Goal: Task Accomplishment & Management: Manage account settings

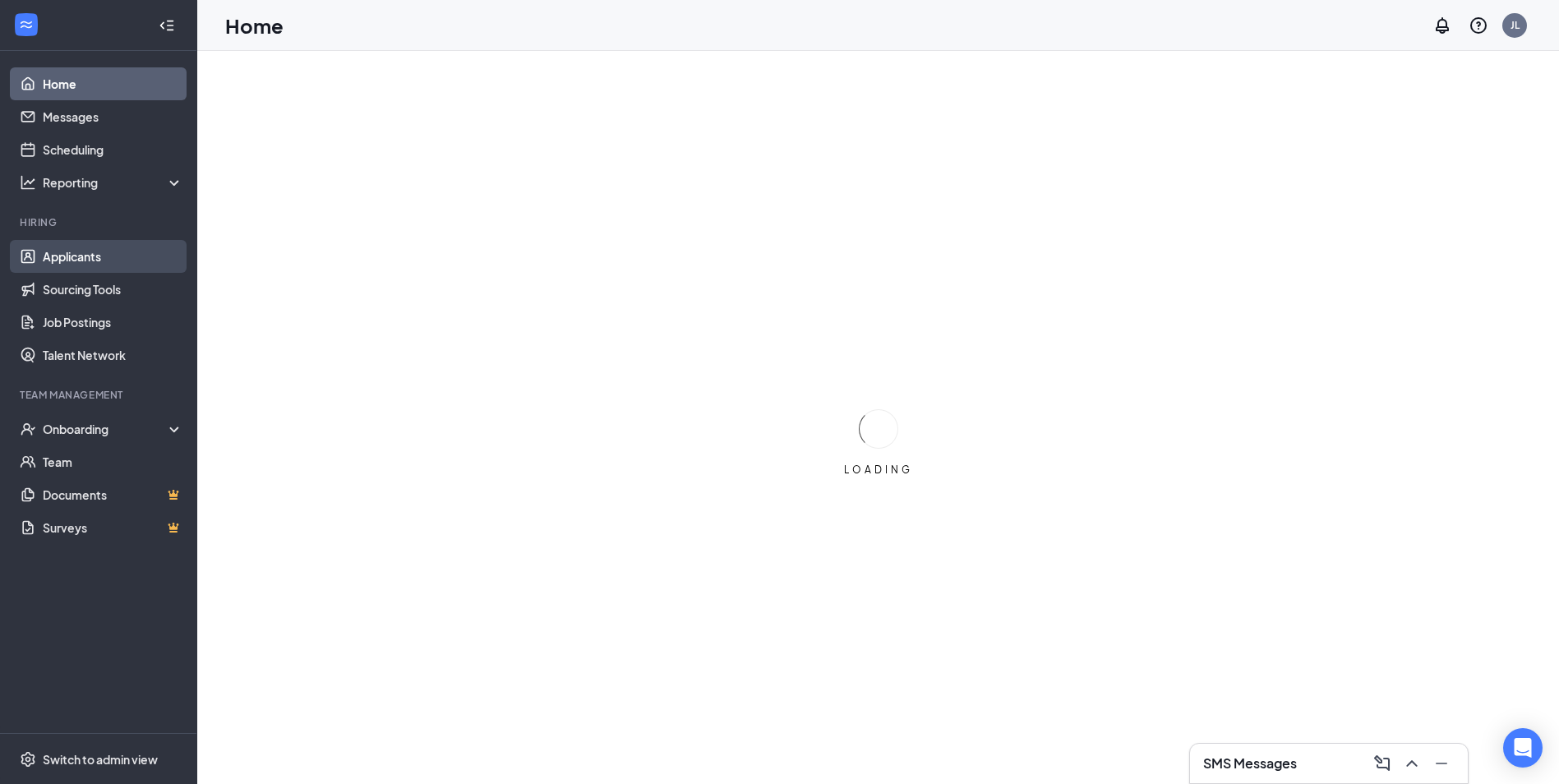
click at [90, 243] on link "Applicants" at bounding box center [113, 256] width 141 height 33
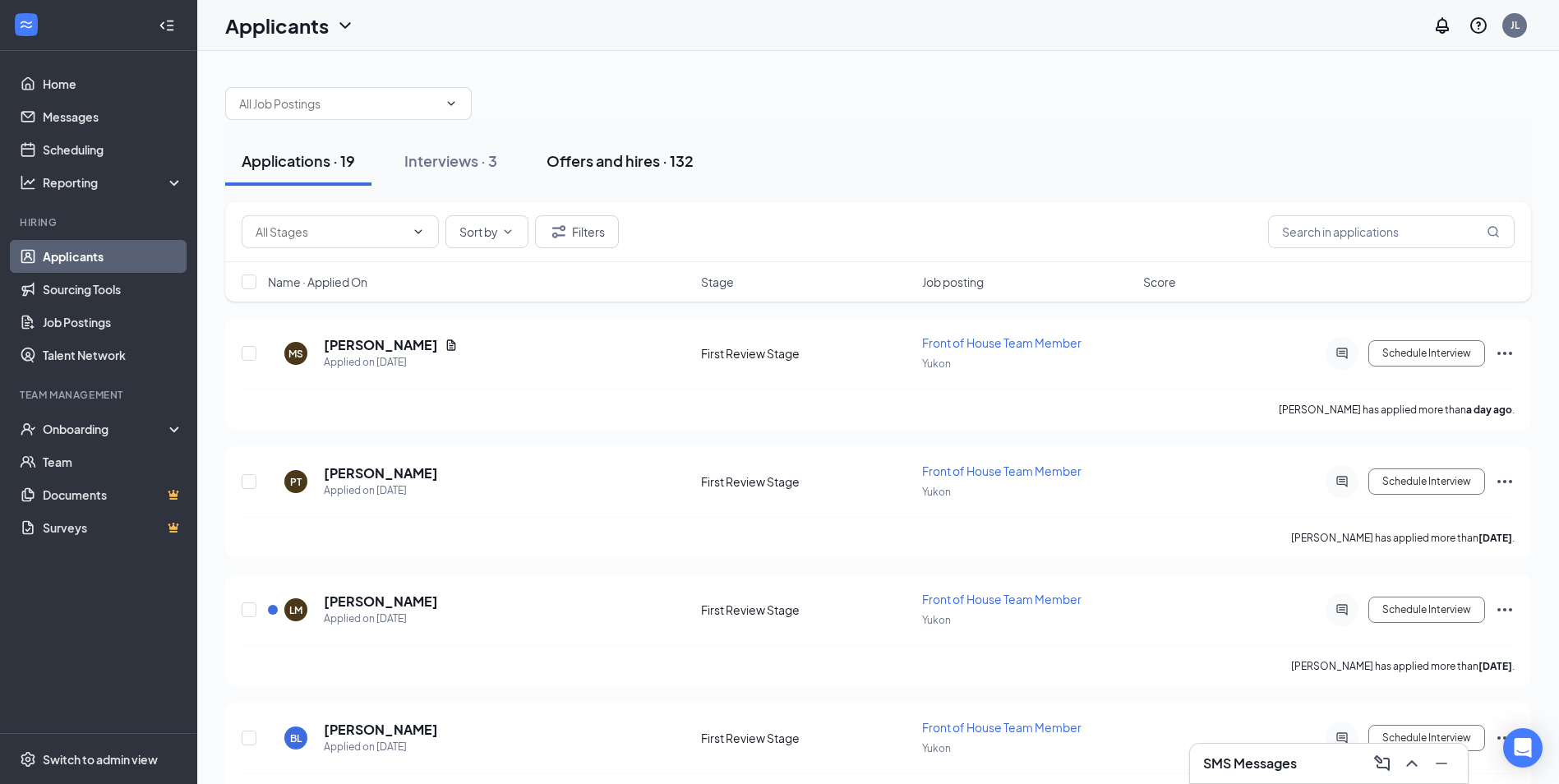
click at [654, 175] on button "Offers and hires · 132" at bounding box center [620, 160] width 180 height 49
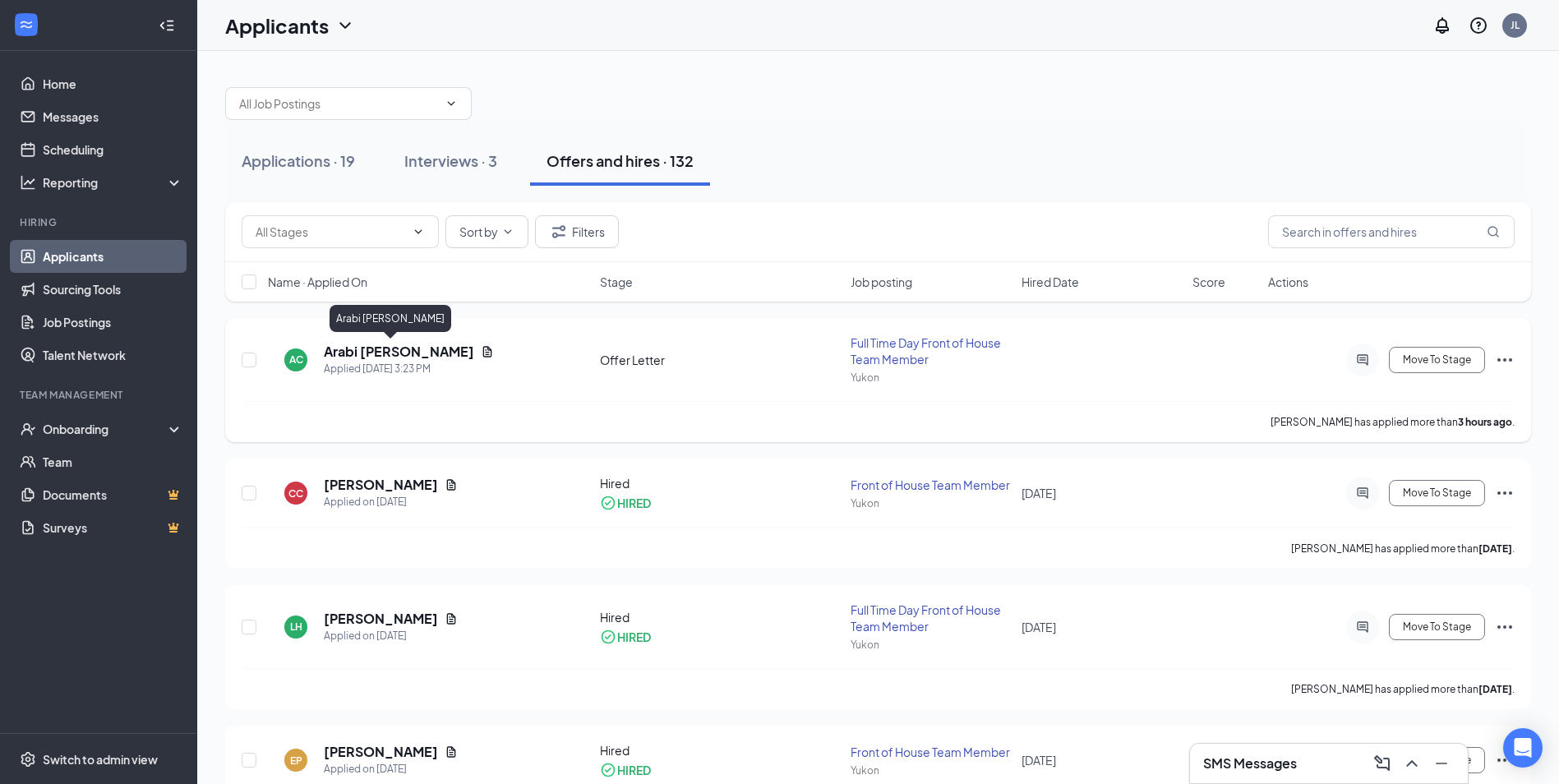
click at [364, 347] on h5 "Arabi [PERSON_NAME]" at bounding box center [399, 352] width 150 height 18
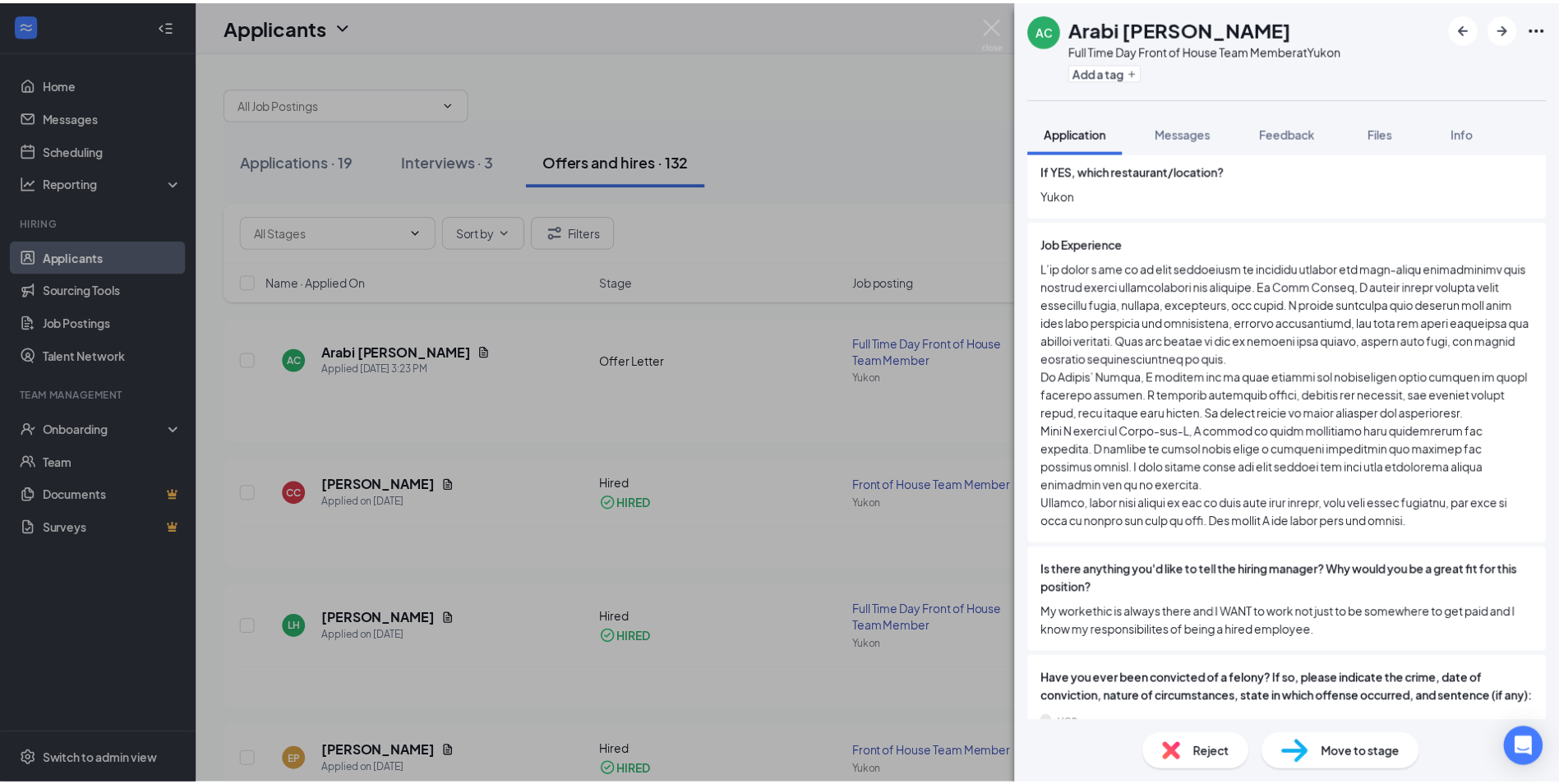
scroll to position [384, 0]
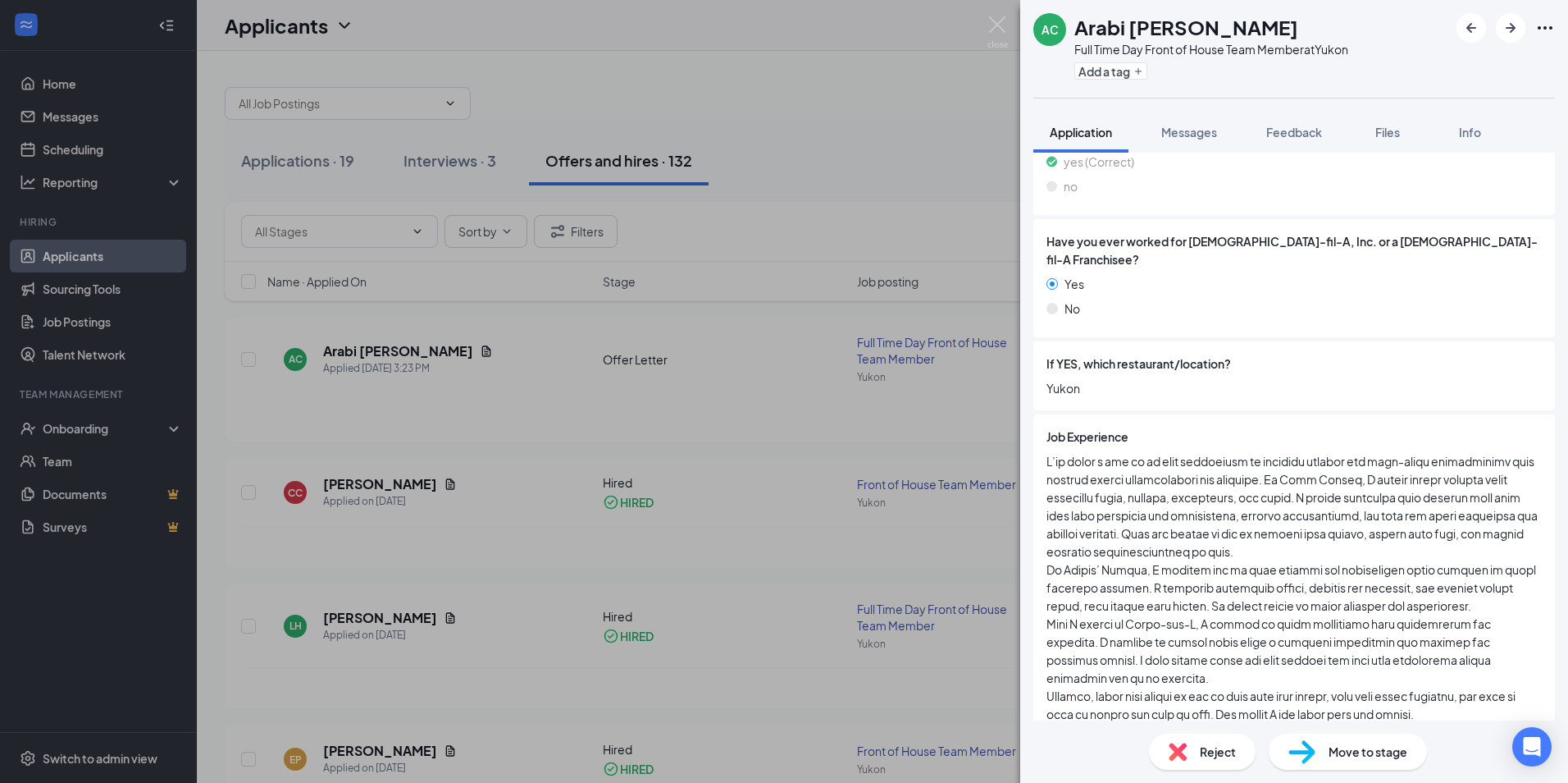
click at [336, 437] on div "AC Arabi [PERSON_NAME] Full Time Day Front of House Team Member at [GEOGRAPHIC_…" at bounding box center [784, 392] width 1568 height 783
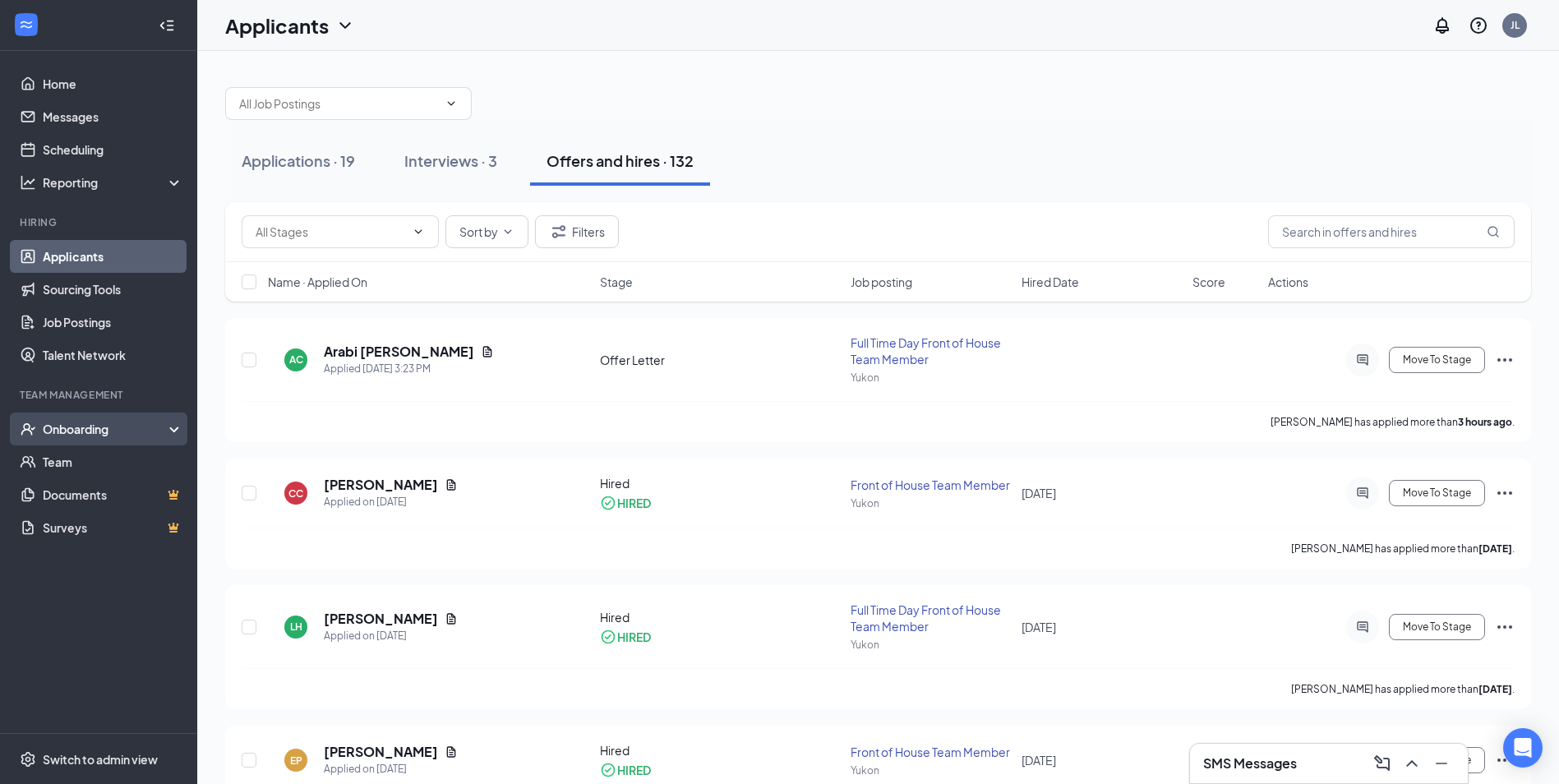
click at [96, 438] on div "Onboarding" at bounding box center [99, 429] width 197 height 33
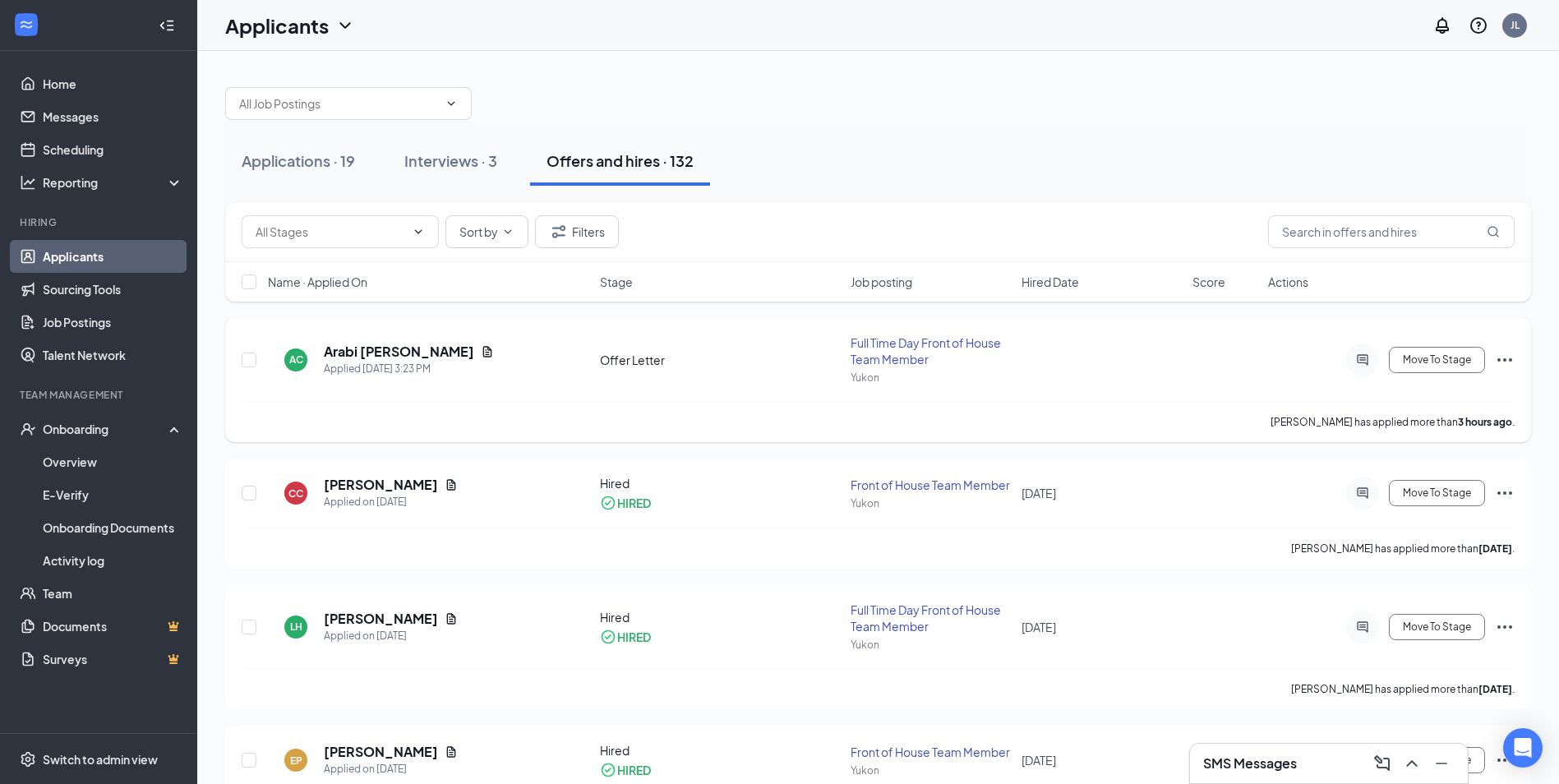
click at [1510, 359] on icon "Ellipses" at bounding box center [1504, 360] width 15 height 4
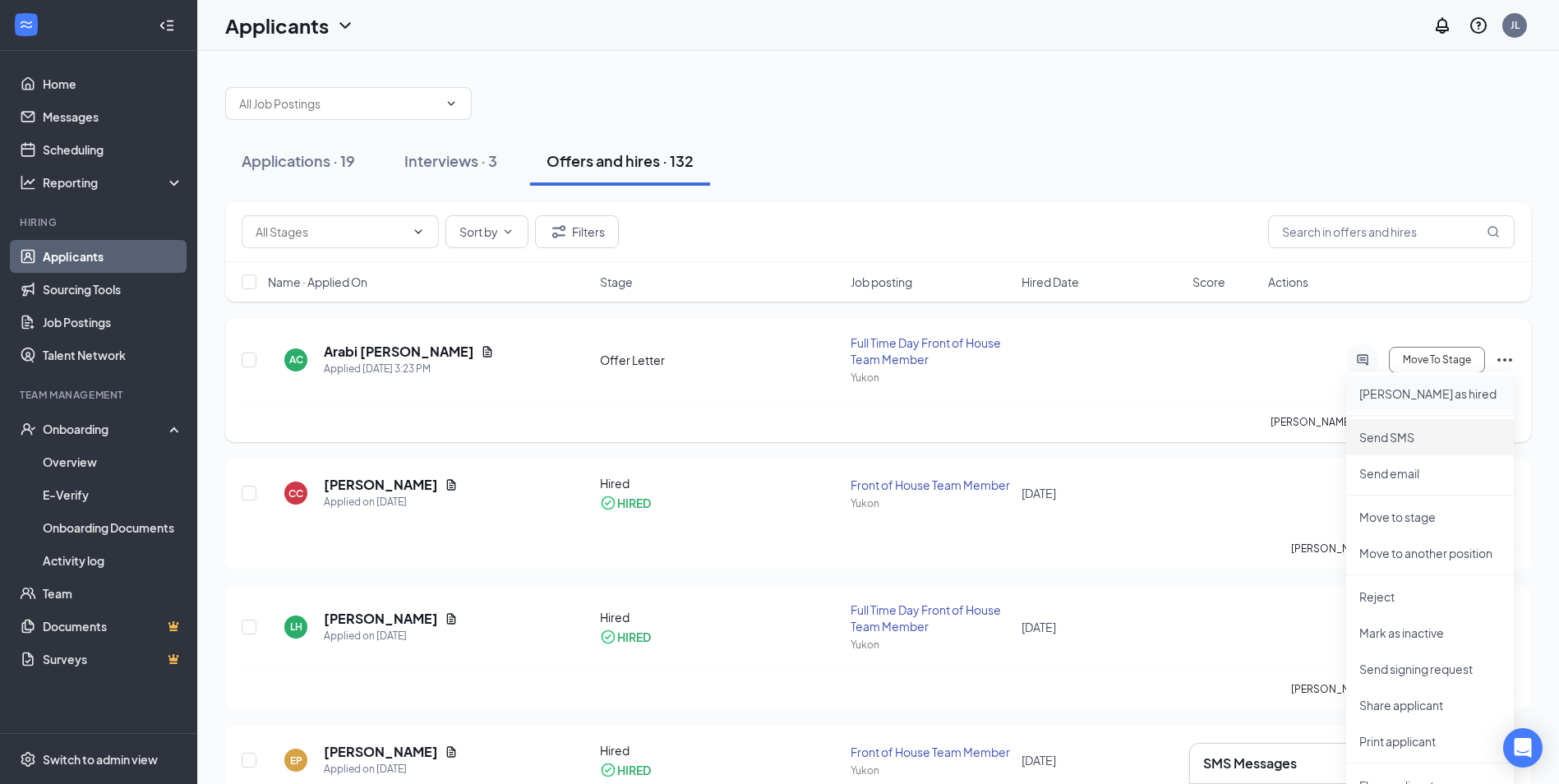
click at [1413, 388] on p "[PERSON_NAME] as hired" at bounding box center [1430, 393] width 141 height 16
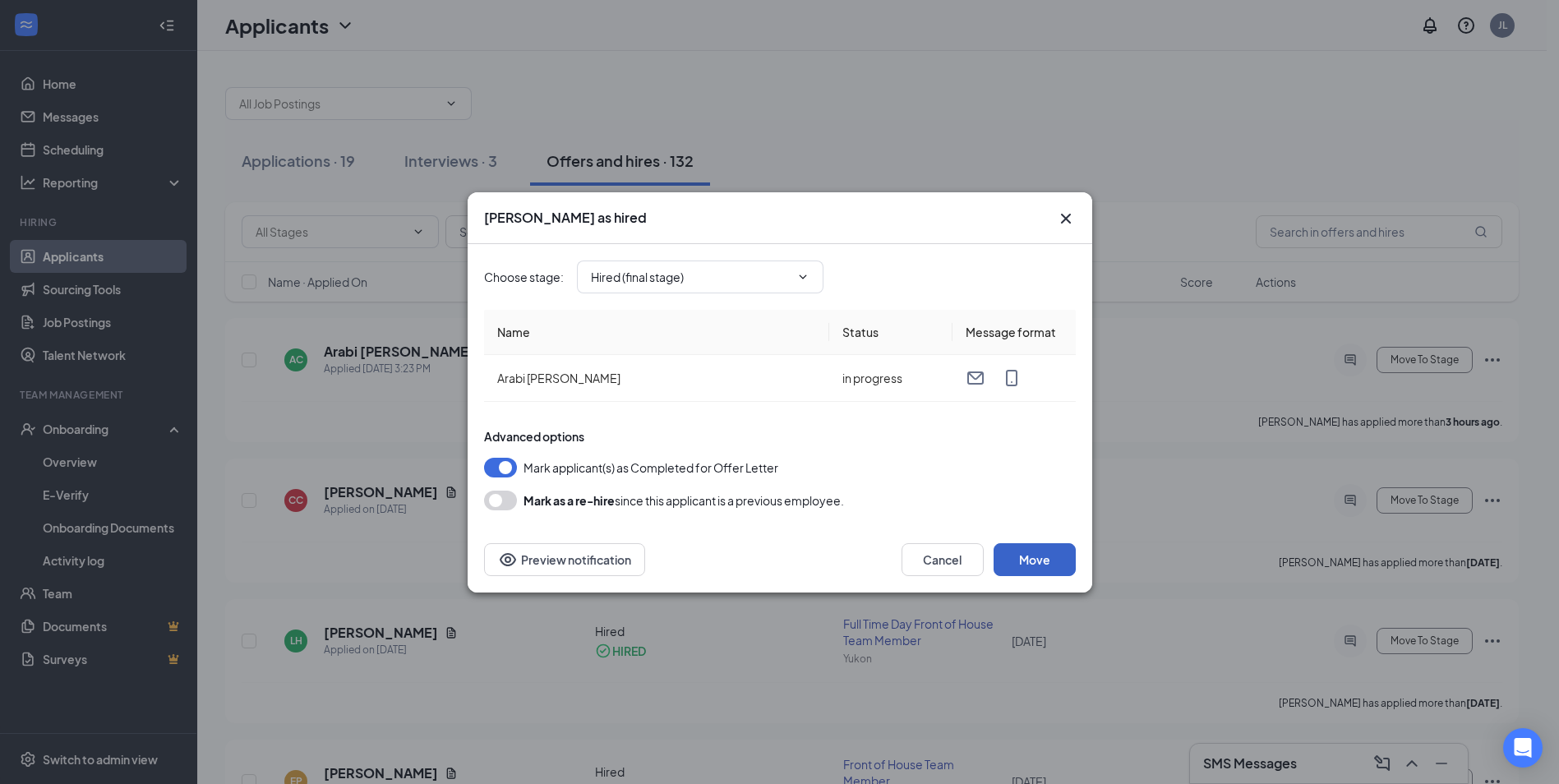
click at [1016, 560] on button "Move" at bounding box center [1035, 559] width 82 height 33
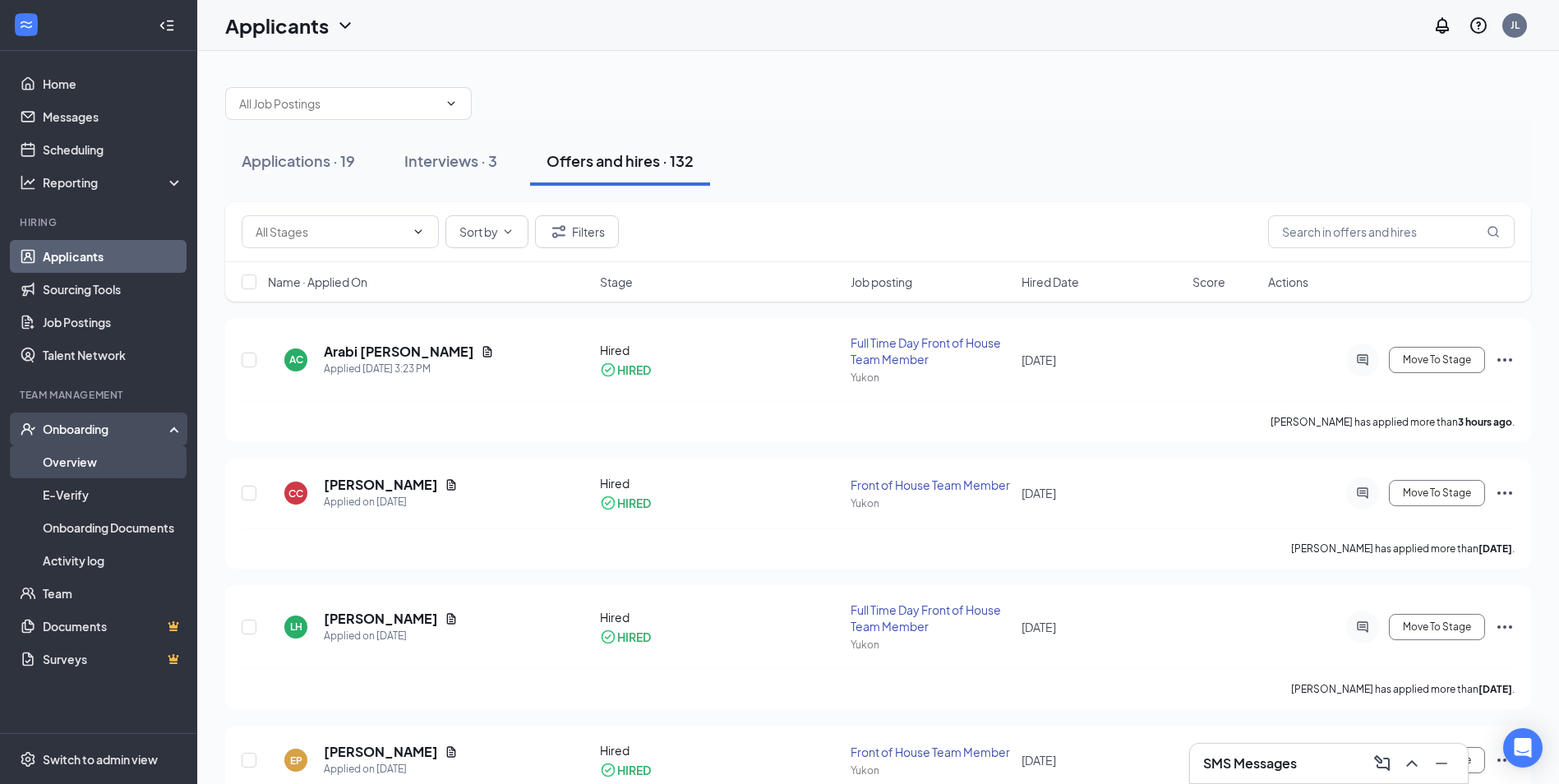
click at [115, 465] on link "Overview" at bounding box center [113, 461] width 141 height 33
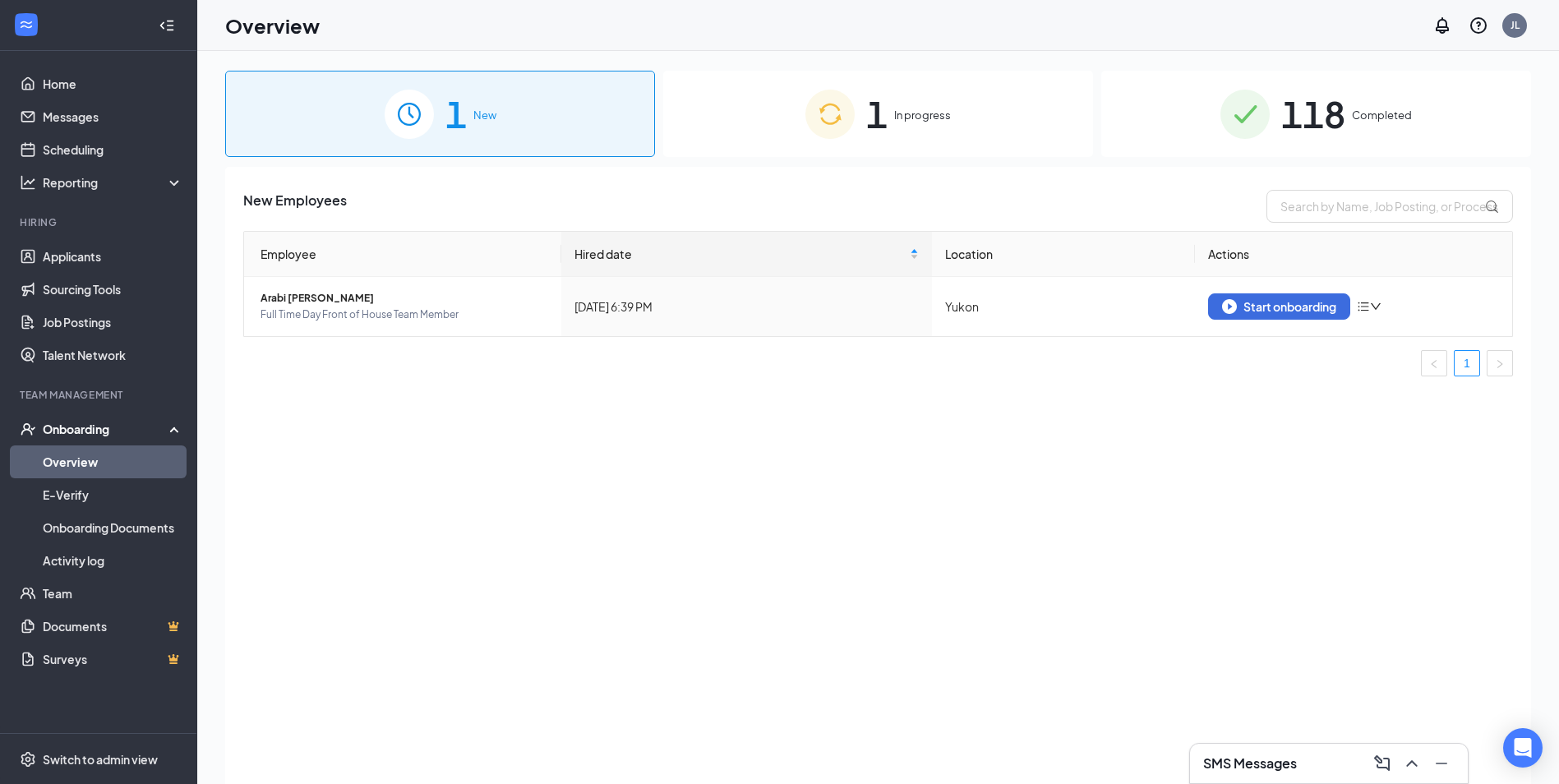
click at [939, 112] on span "In progress" at bounding box center [922, 115] width 56 height 16
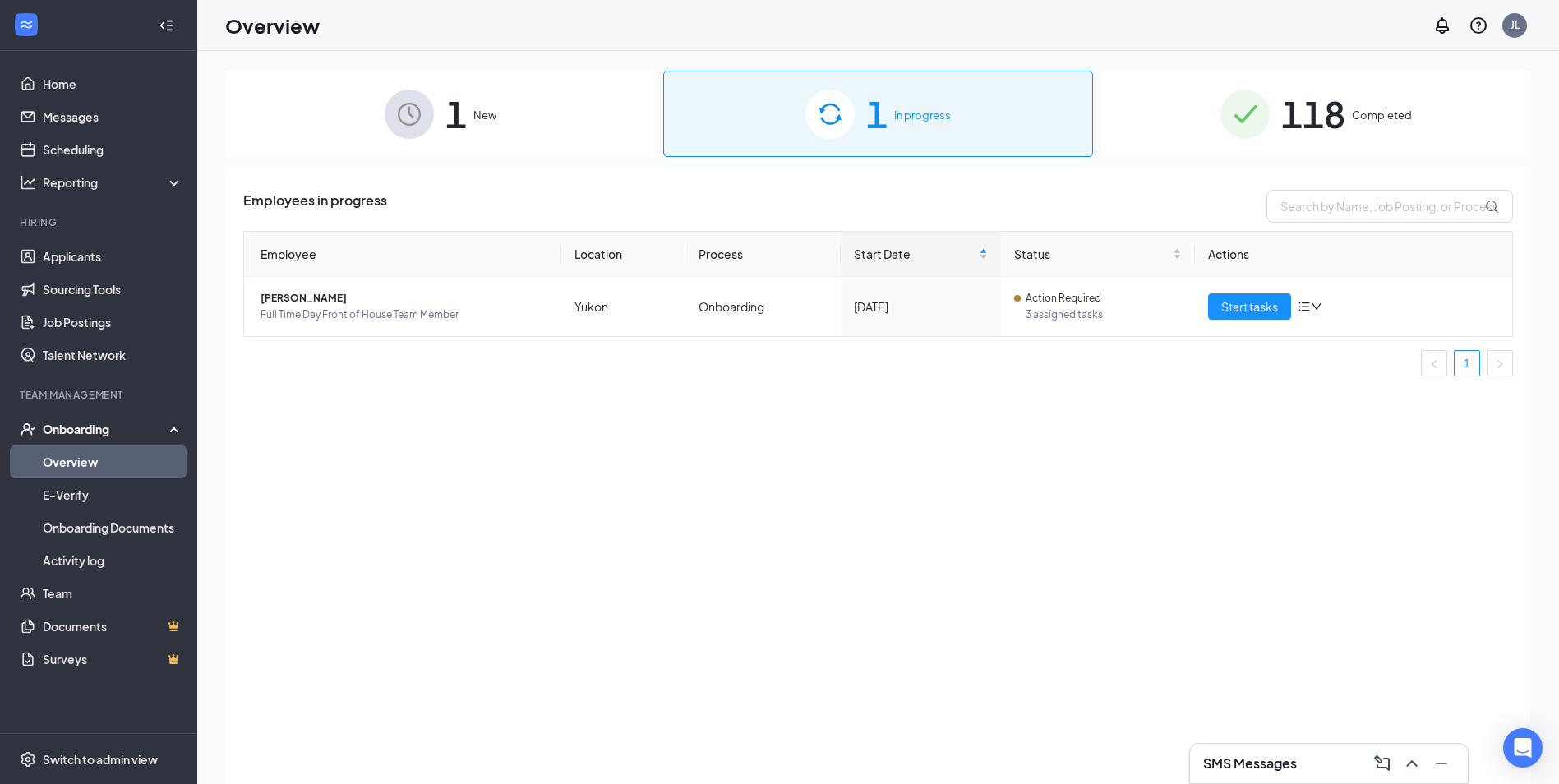
click at [341, 121] on div "1 New" at bounding box center [440, 114] width 430 height 86
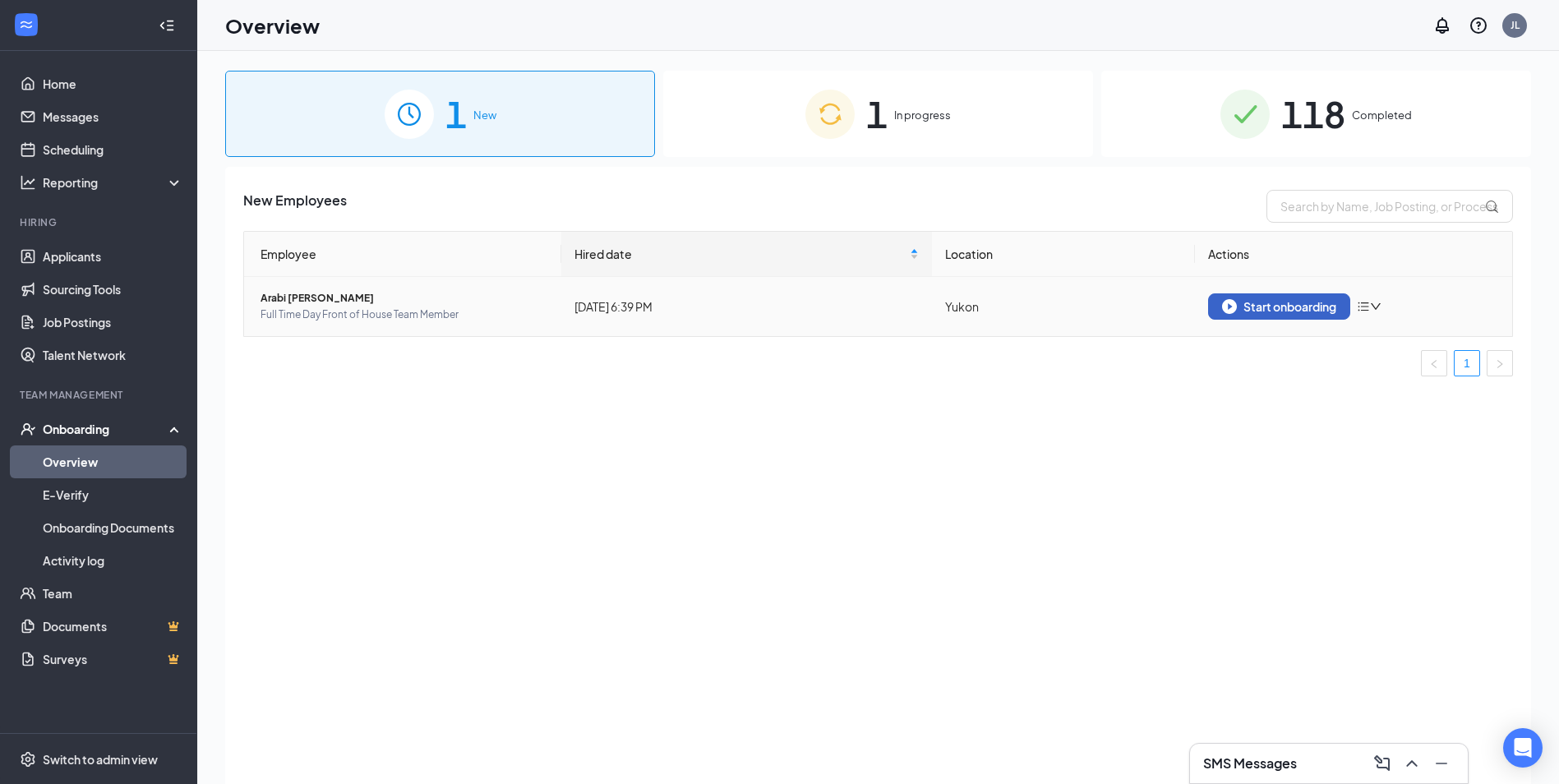
click at [1234, 304] on img "button" at bounding box center [1229, 306] width 15 height 15
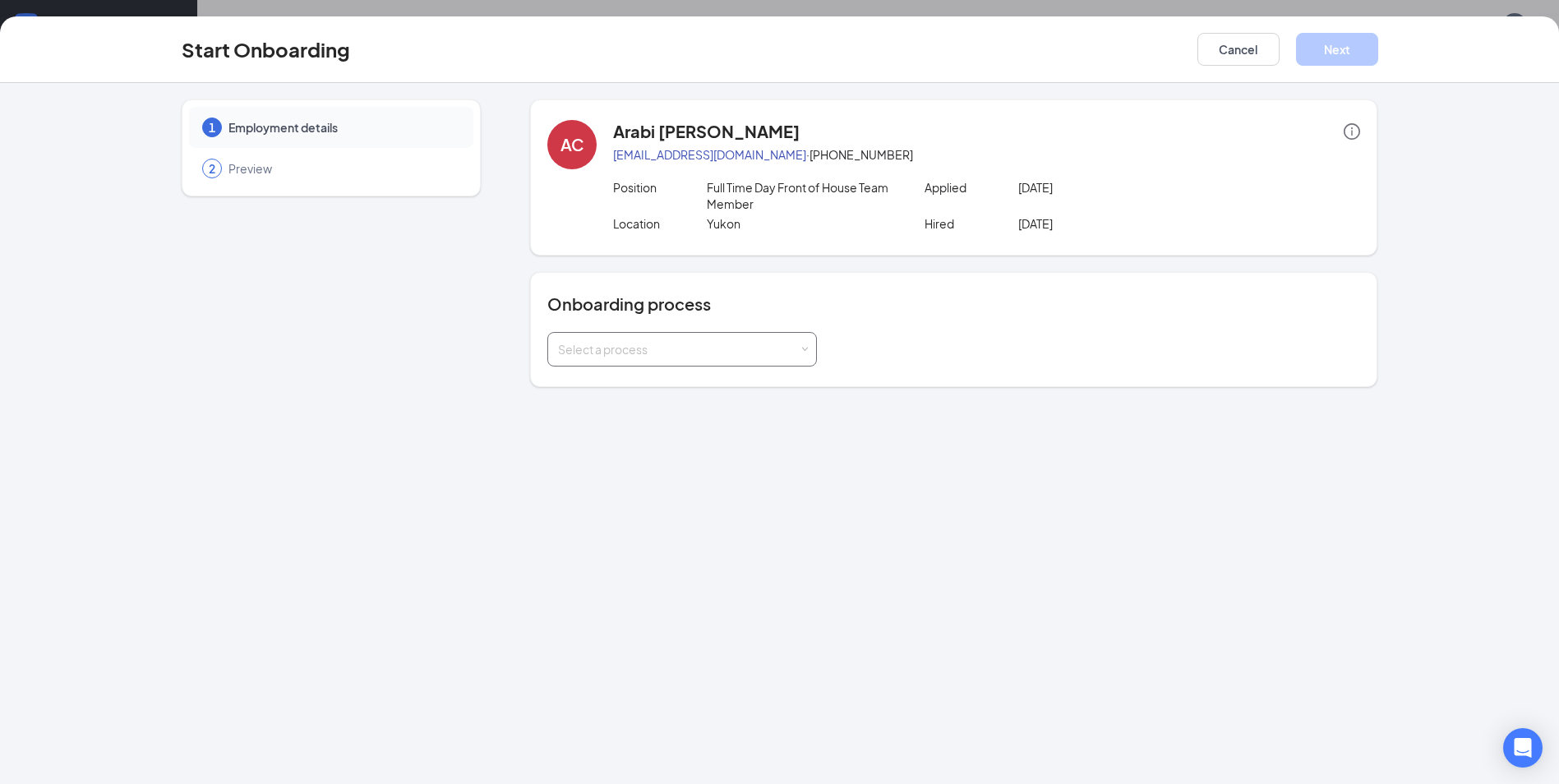
click at [635, 339] on div "Select a process" at bounding box center [681, 349] width 248 height 33
click at [598, 392] on li "Onboarding" at bounding box center [681, 384] width 270 height 30
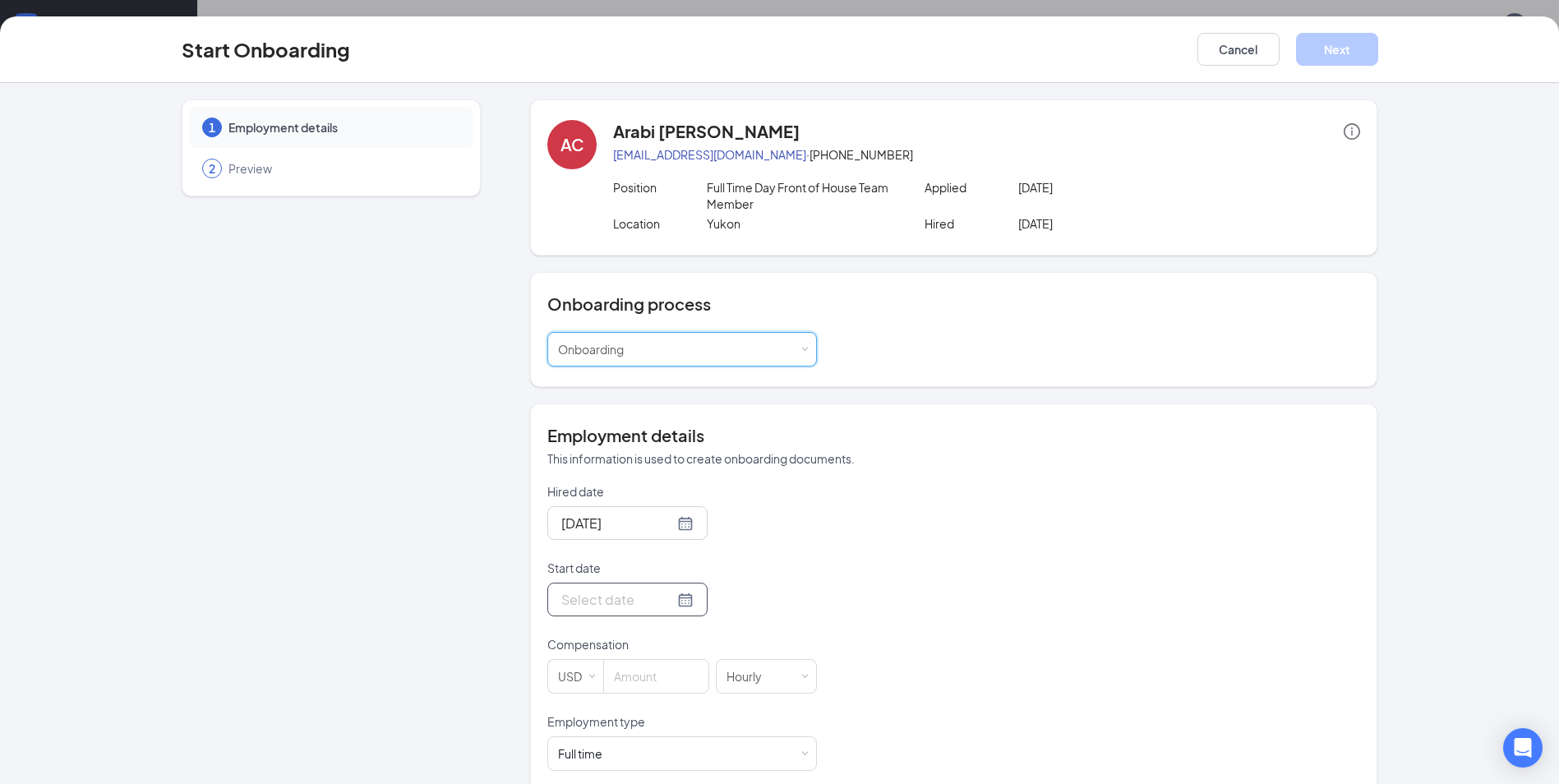
click at [594, 609] on input "Start date" at bounding box center [618, 599] width 113 height 21
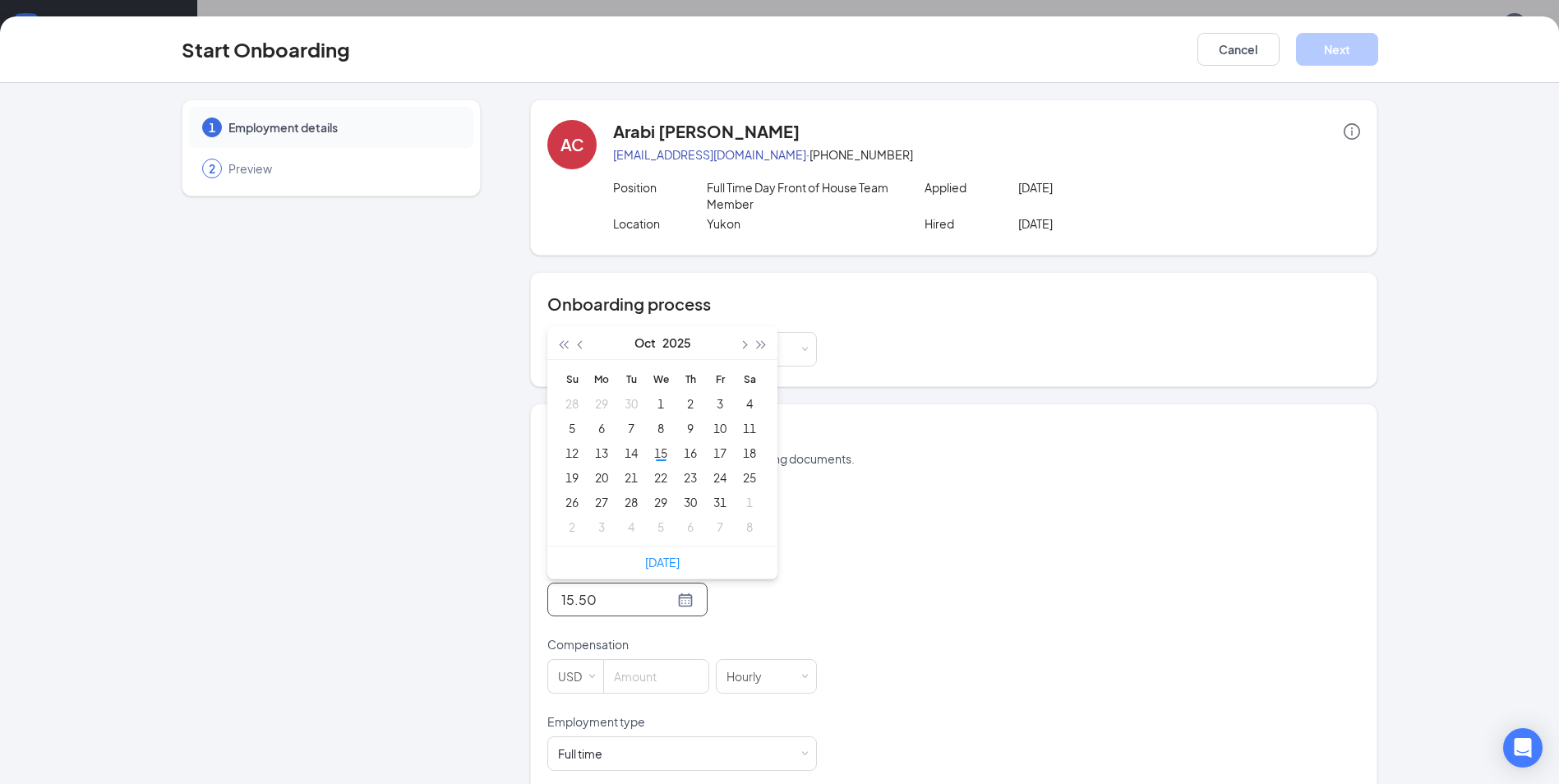
type input "15.50"
click at [903, 632] on div "Hired date [DATE] Start date [DATE] Su Mo Tu We Th Fr Sa 28 29 30 1 2 3 4 5 6 7…" at bounding box center [954, 752] width 813 height 537
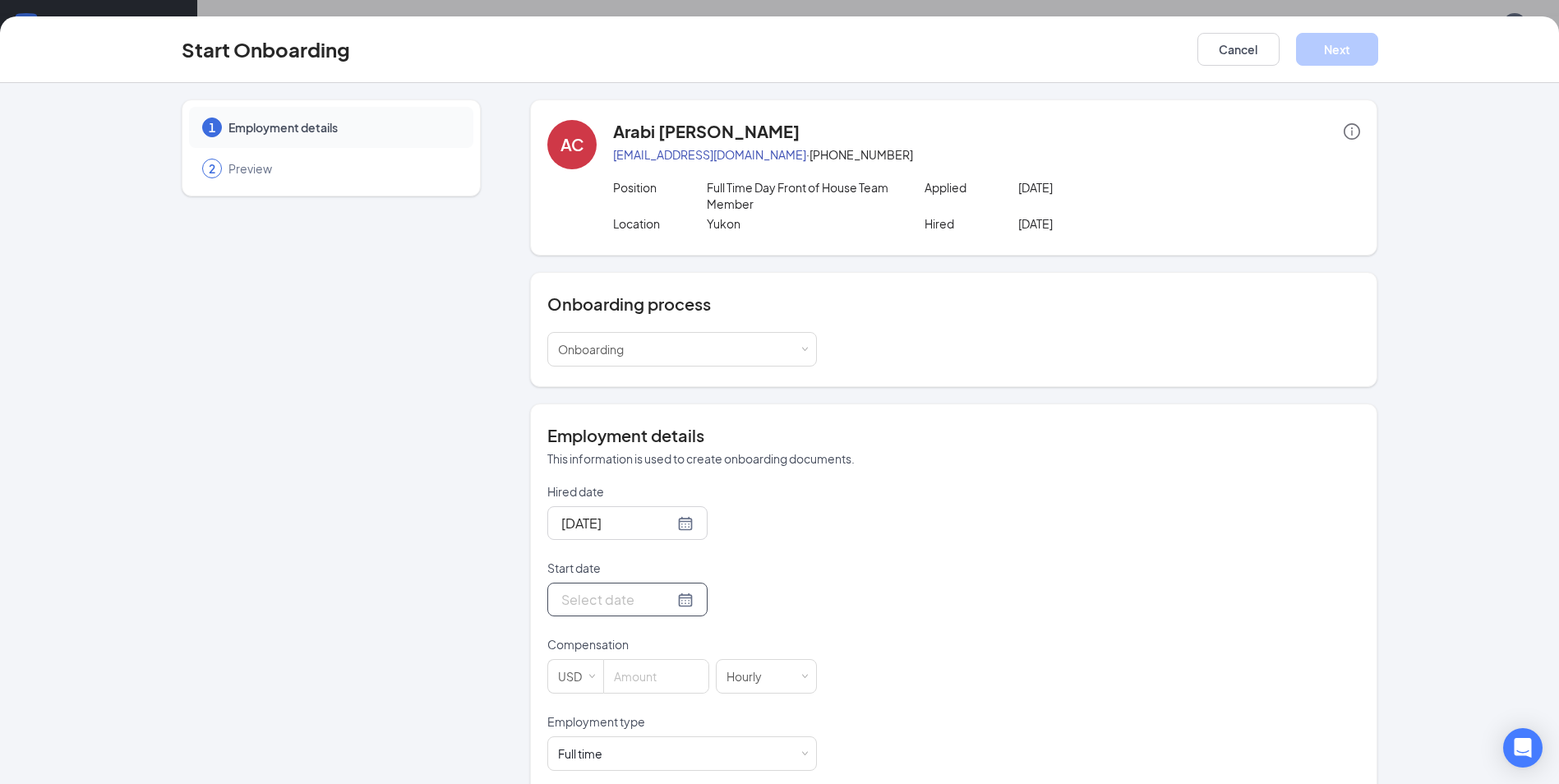
click at [614, 614] on div at bounding box center [627, 600] width 160 height 34
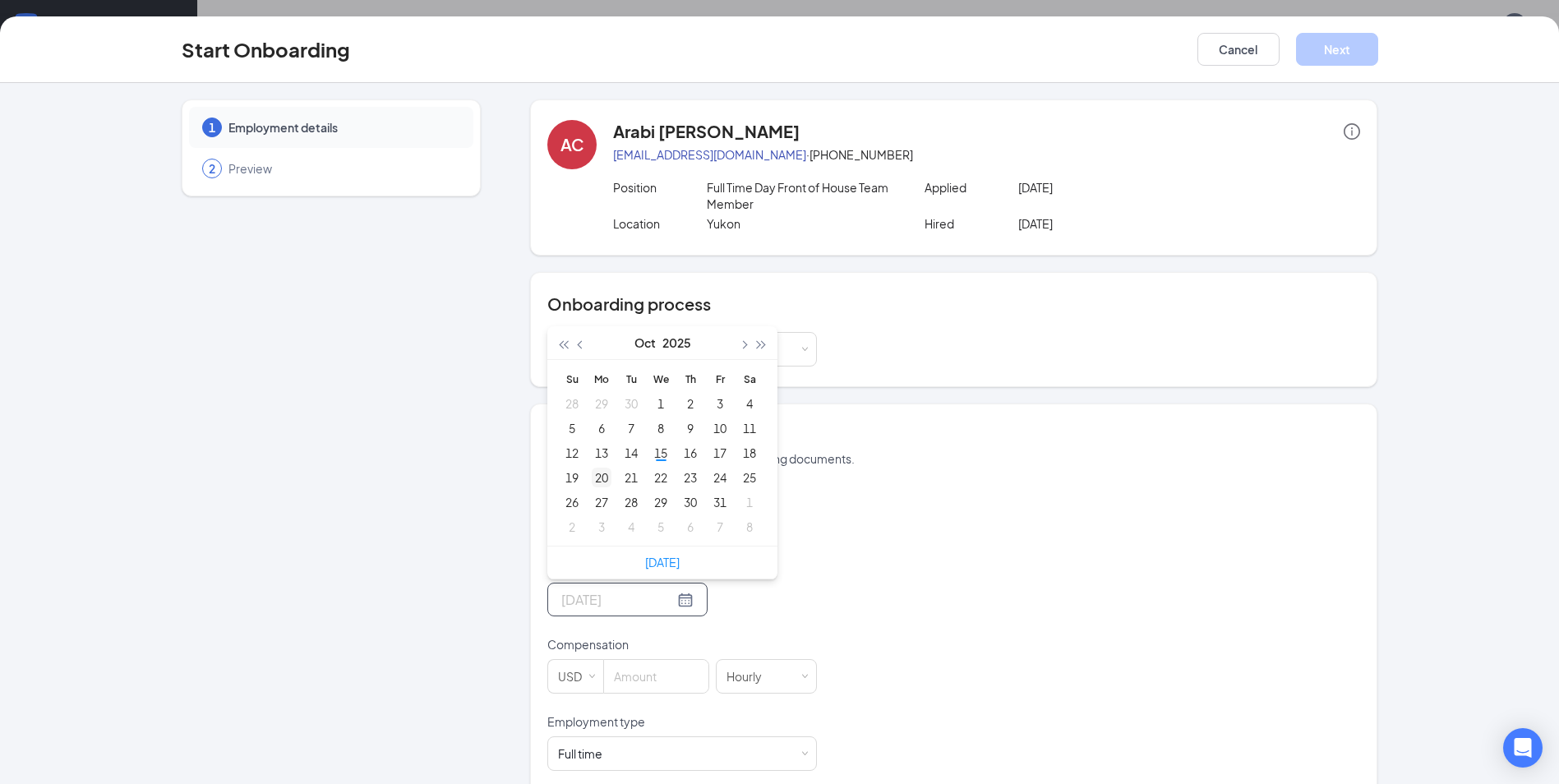
type input "[DATE]"
click at [595, 482] on div "20" at bounding box center [602, 477] width 20 height 20
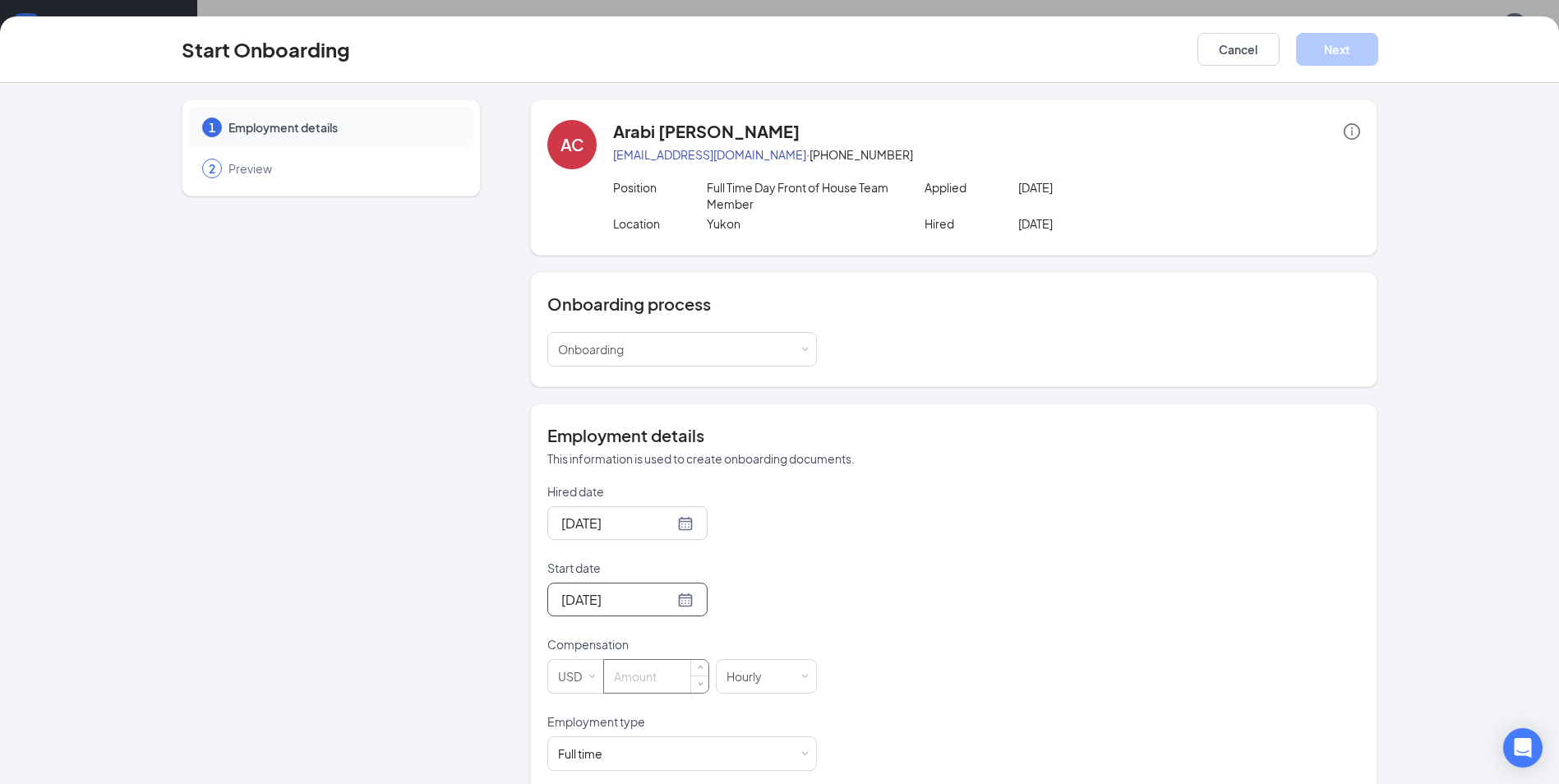
drag, startPoint x: 637, startPoint y: 669, endPoint x: 629, endPoint y: 694, distance: 26.2
click at [635, 675] on input at bounding box center [656, 676] width 105 height 33
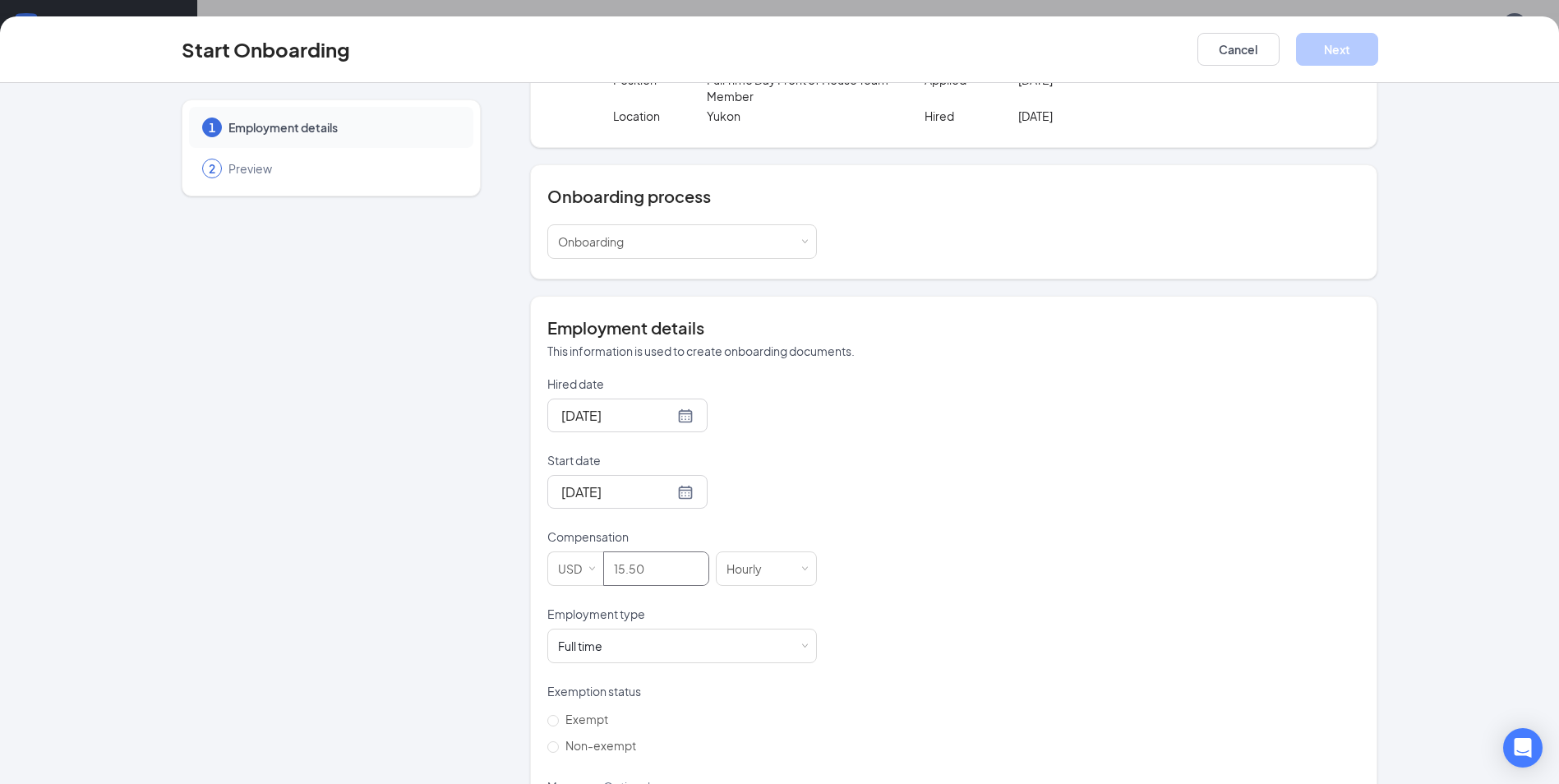
scroll to position [109, 0]
type input "15.5"
click at [644, 638] on div "Full time Works 30+ hours per week and is reasonably expected to work" at bounding box center [681, 643] width 248 height 33
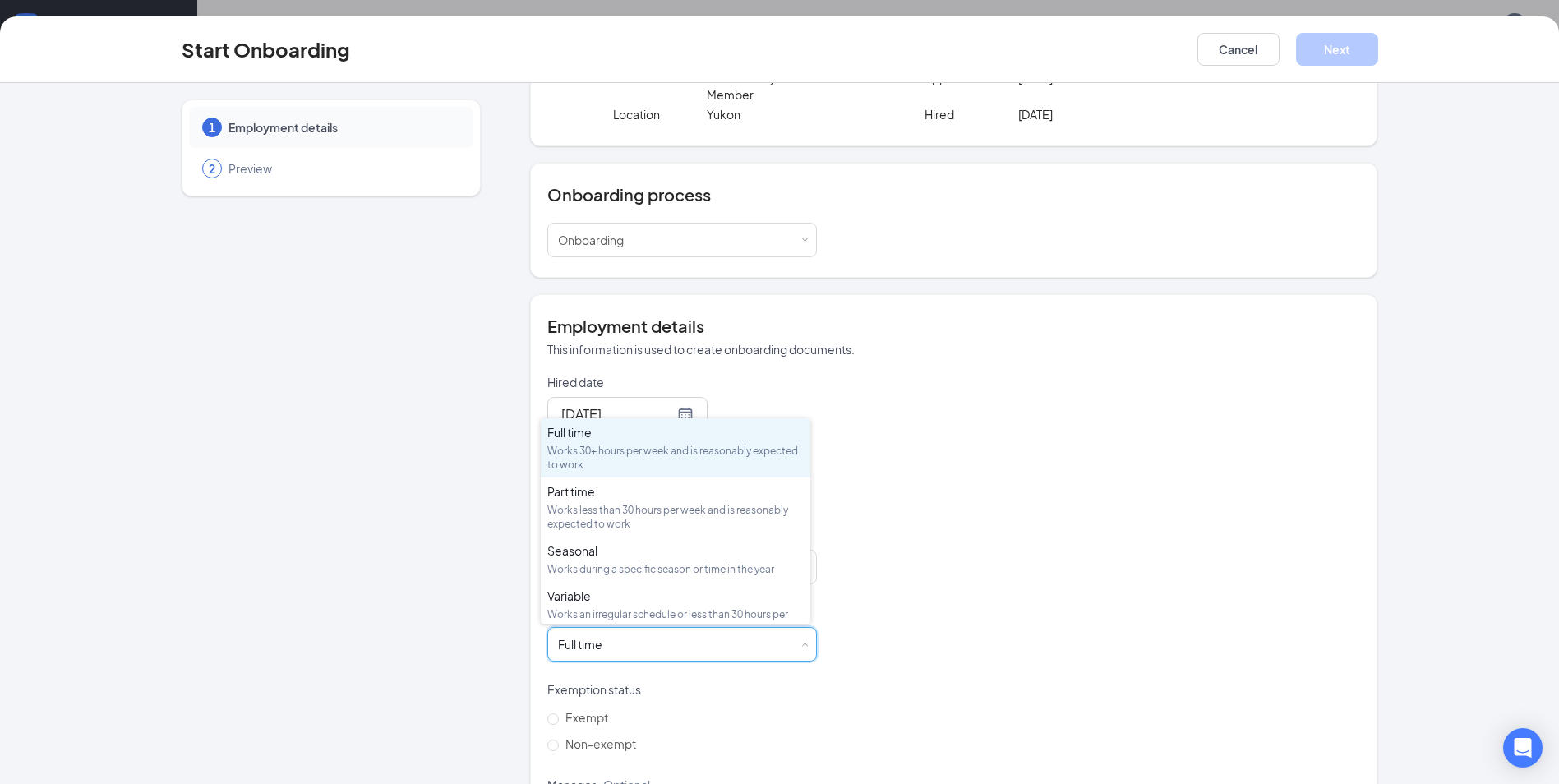
drag, startPoint x: 874, startPoint y: 720, endPoint x: 859, endPoint y: 703, distance: 22.7
click at [874, 720] on div "Hired date [DATE] Start date [DATE] [DATE] Su Mo Tu We Th Fr Sa 28 29 30 1 2 3 …" at bounding box center [954, 643] width 813 height 537
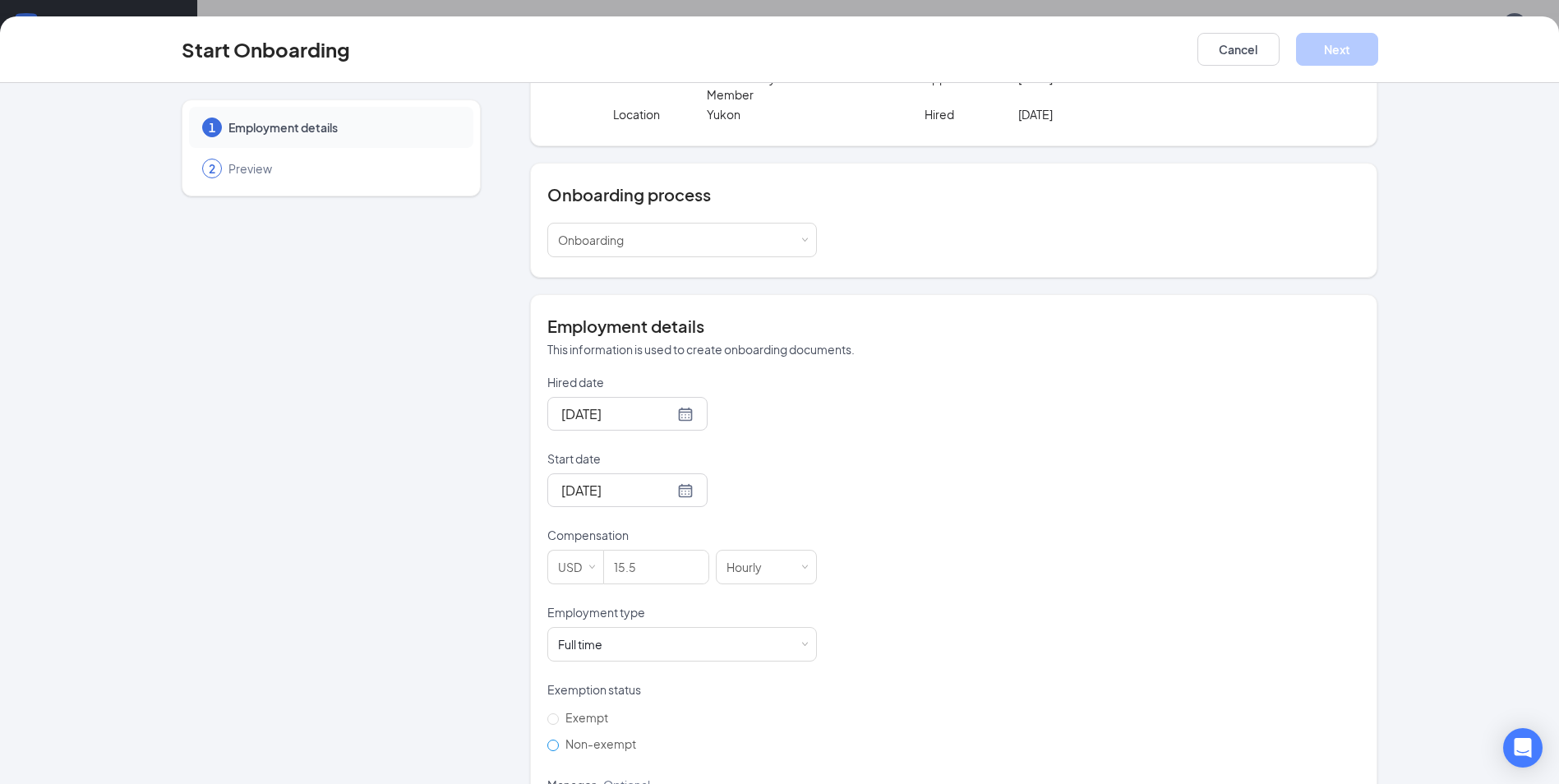
click at [602, 730] on label "Non-exempt" at bounding box center [595, 743] width 95 height 26
click at [559, 739] on input "Non-exempt" at bounding box center [553, 745] width 12 height 12
radio input "true"
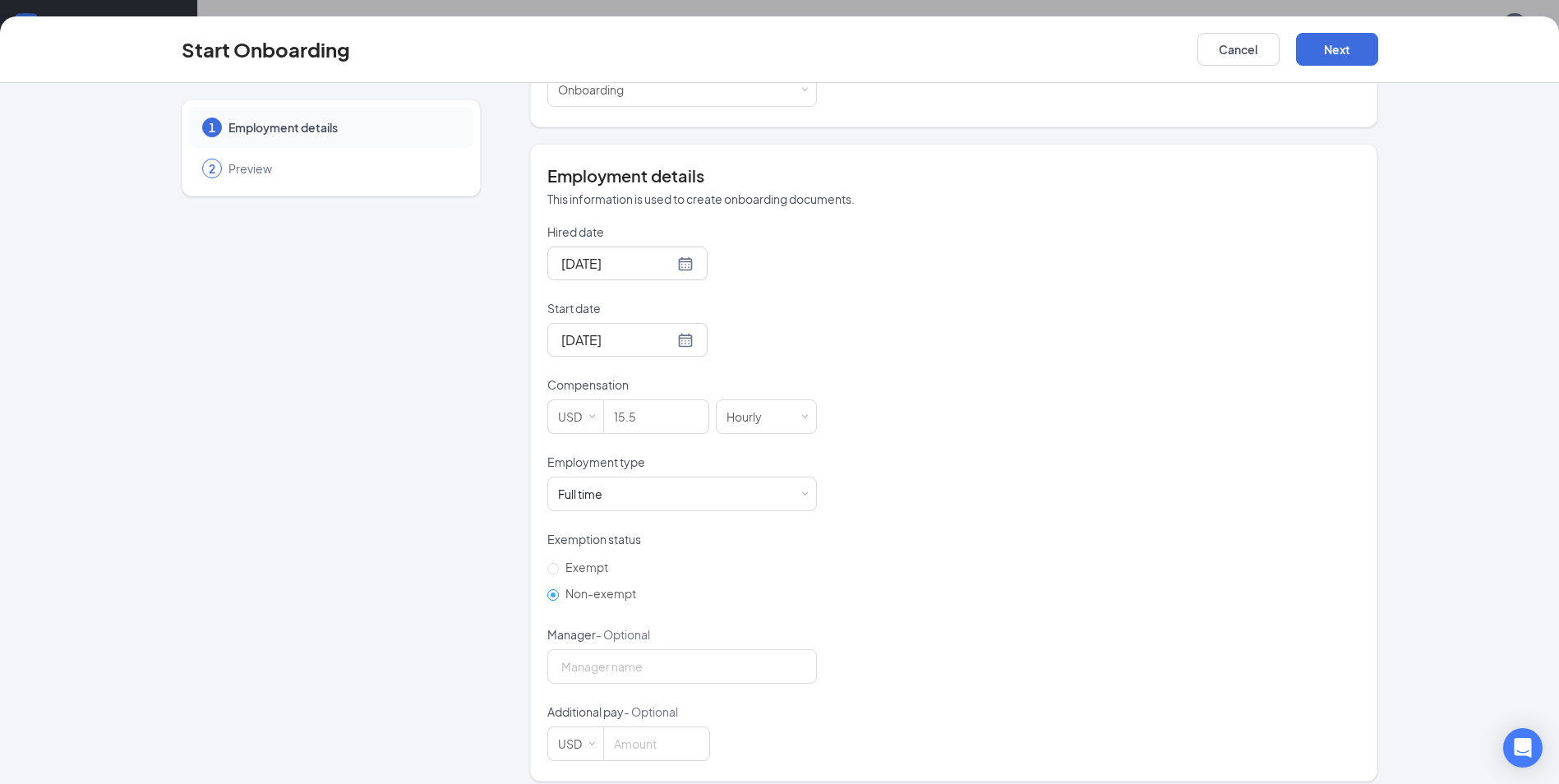
scroll to position [274, 0]
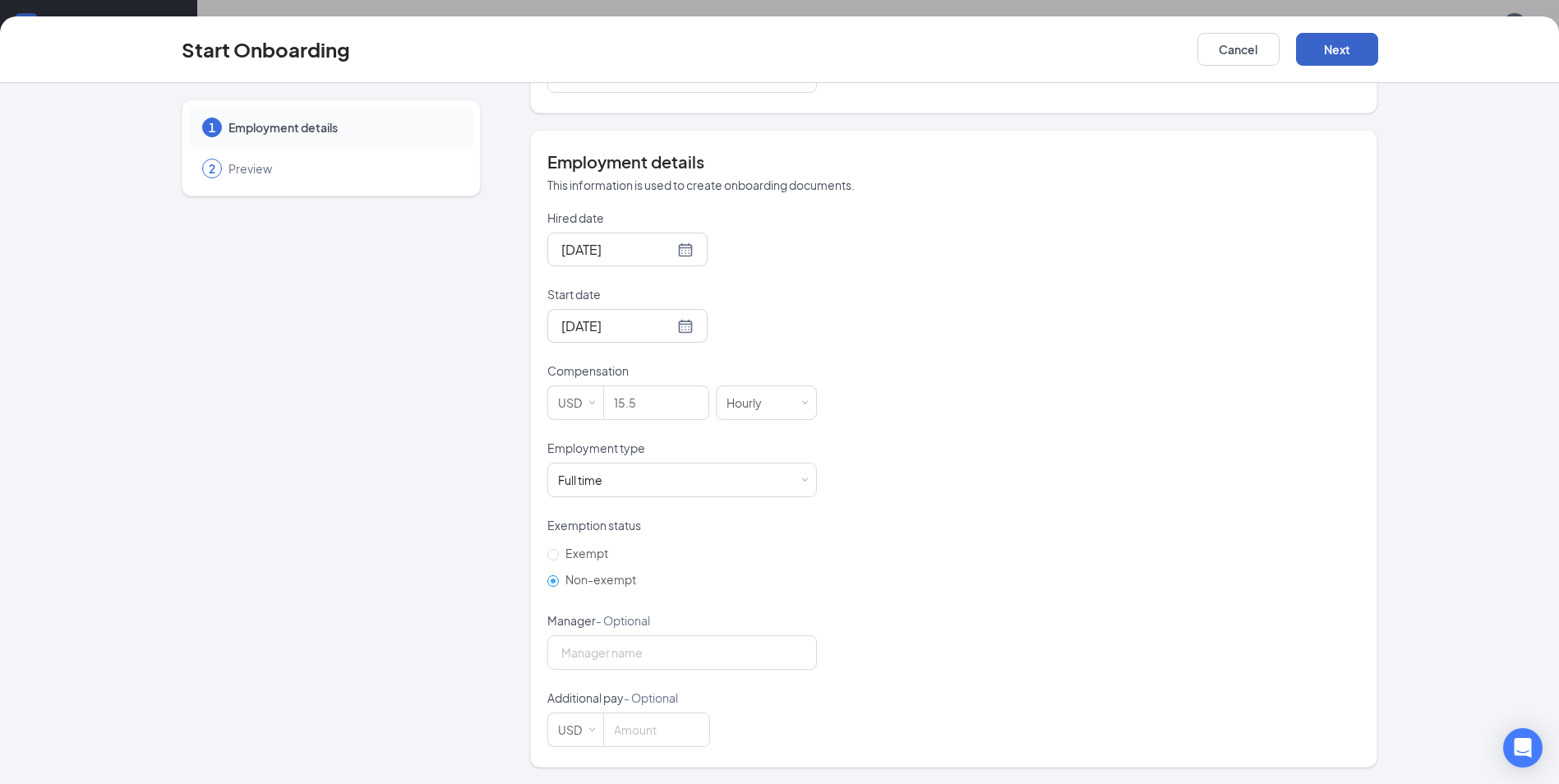
click at [1340, 62] on button "Next" at bounding box center [1337, 49] width 82 height 33
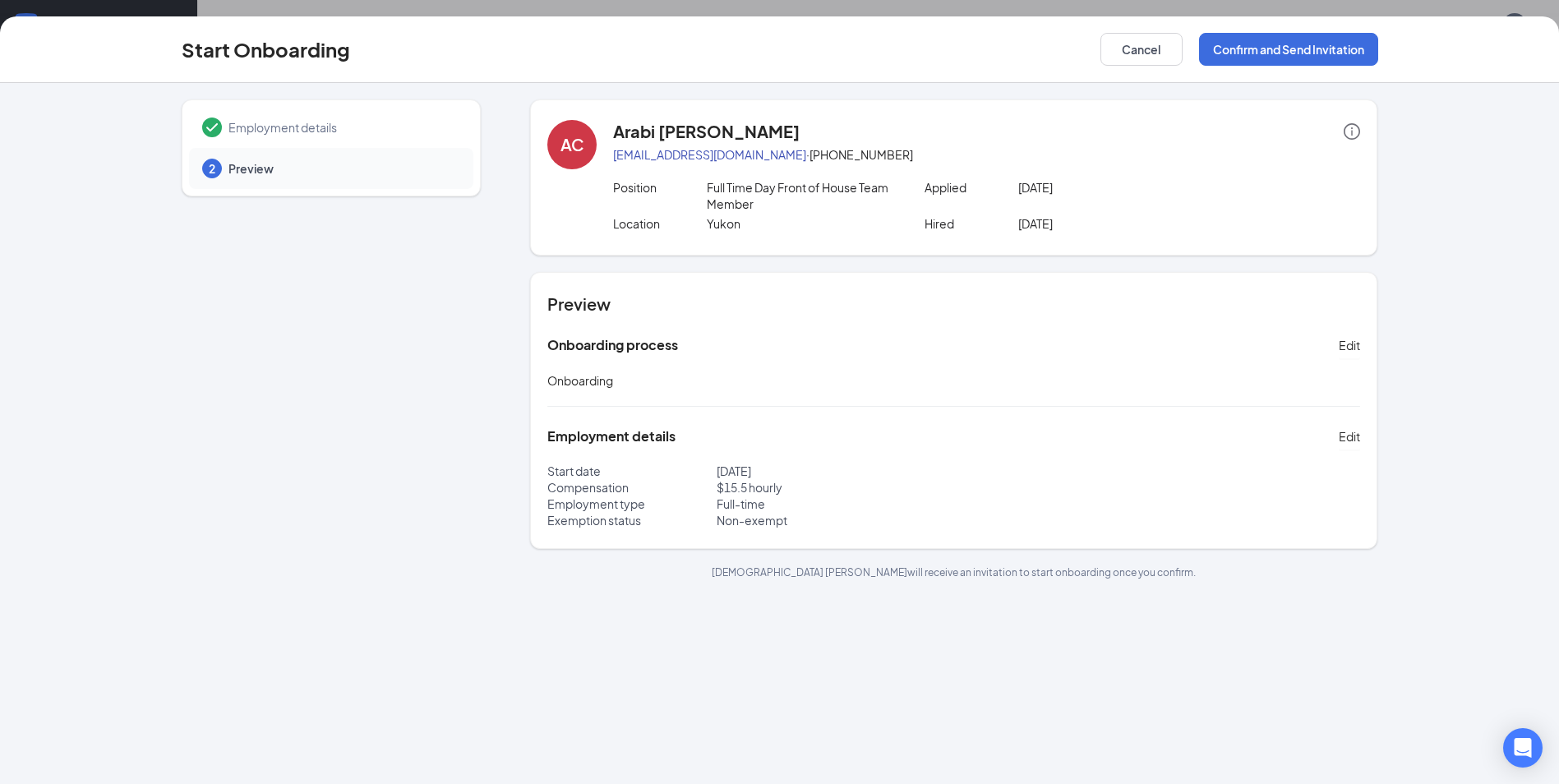
click at [1297, 32] on div "Start Onboarding Cancel Confirm and Send Invitation" at bounding box center [779, 49] width 1559 height 66
click at [1272, 37] on button "Confirm and Send Invitation" at bounding box center [1289, 49] width 179 height 33
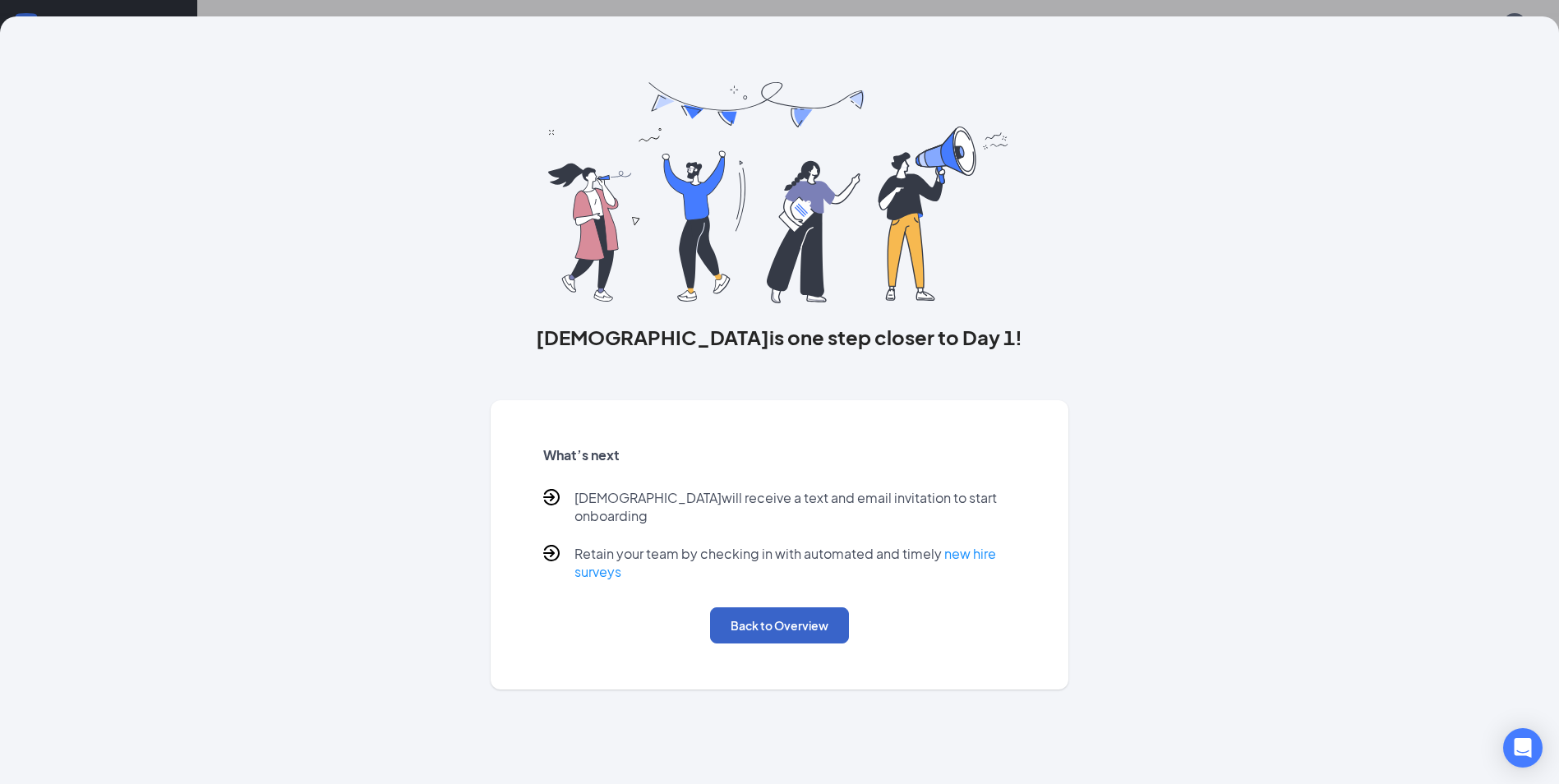
click at [815, 611] on button "Back to Overview" at bounding box center [779, 625] width 139 height 36
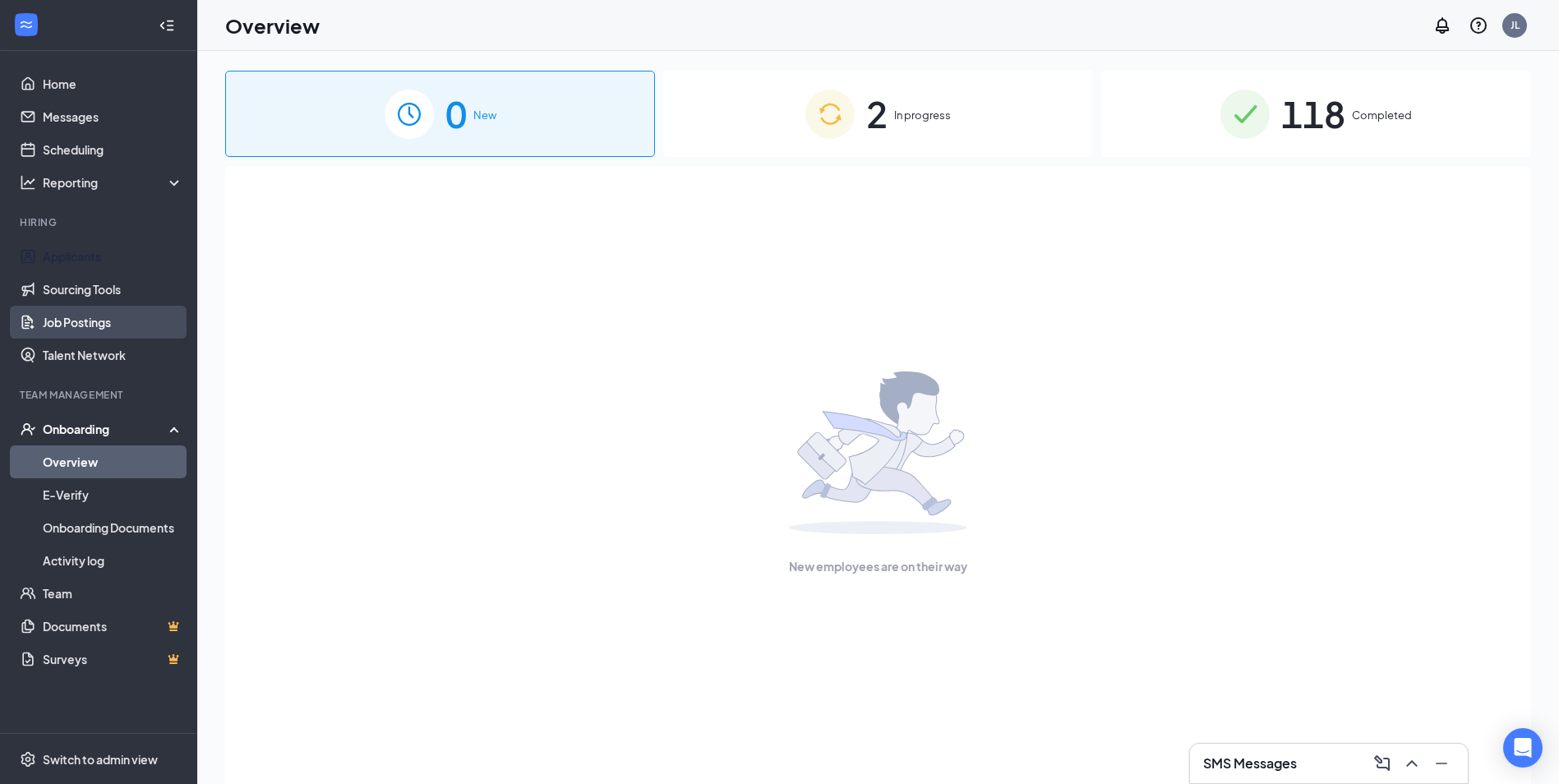
drag, startPoint x: 35, startPoint y: 244, endPoint x: 115, endPoint y: 314, distance: 106.3
click at [43, 244] on link "Applicants" at bounding box center [113, 256] width 141 height 33
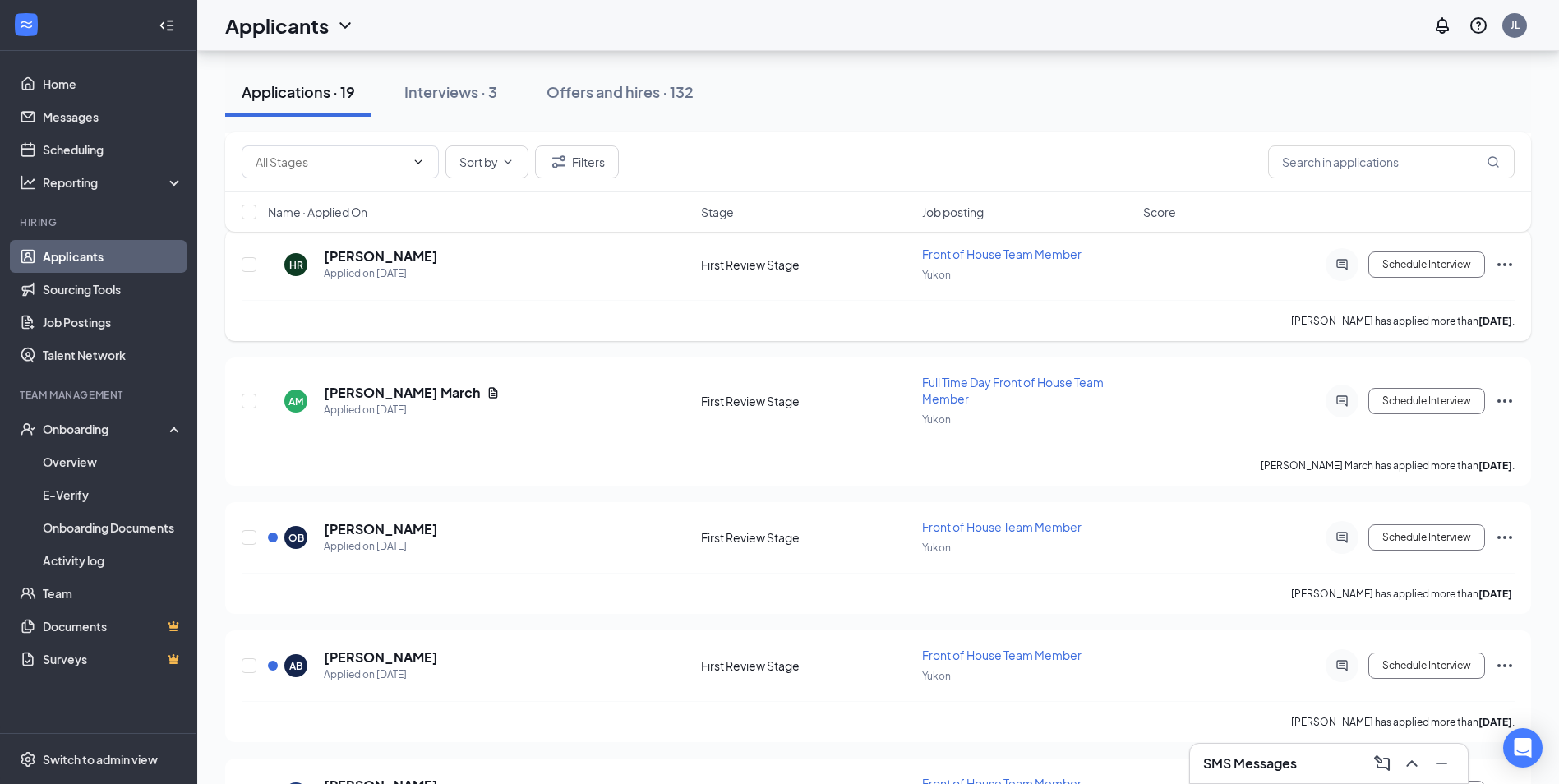
scroll to position [602, 0]
click at [444, 105] on button "Interviews · 3" at bounding box center [450, 91] width 125 height 49
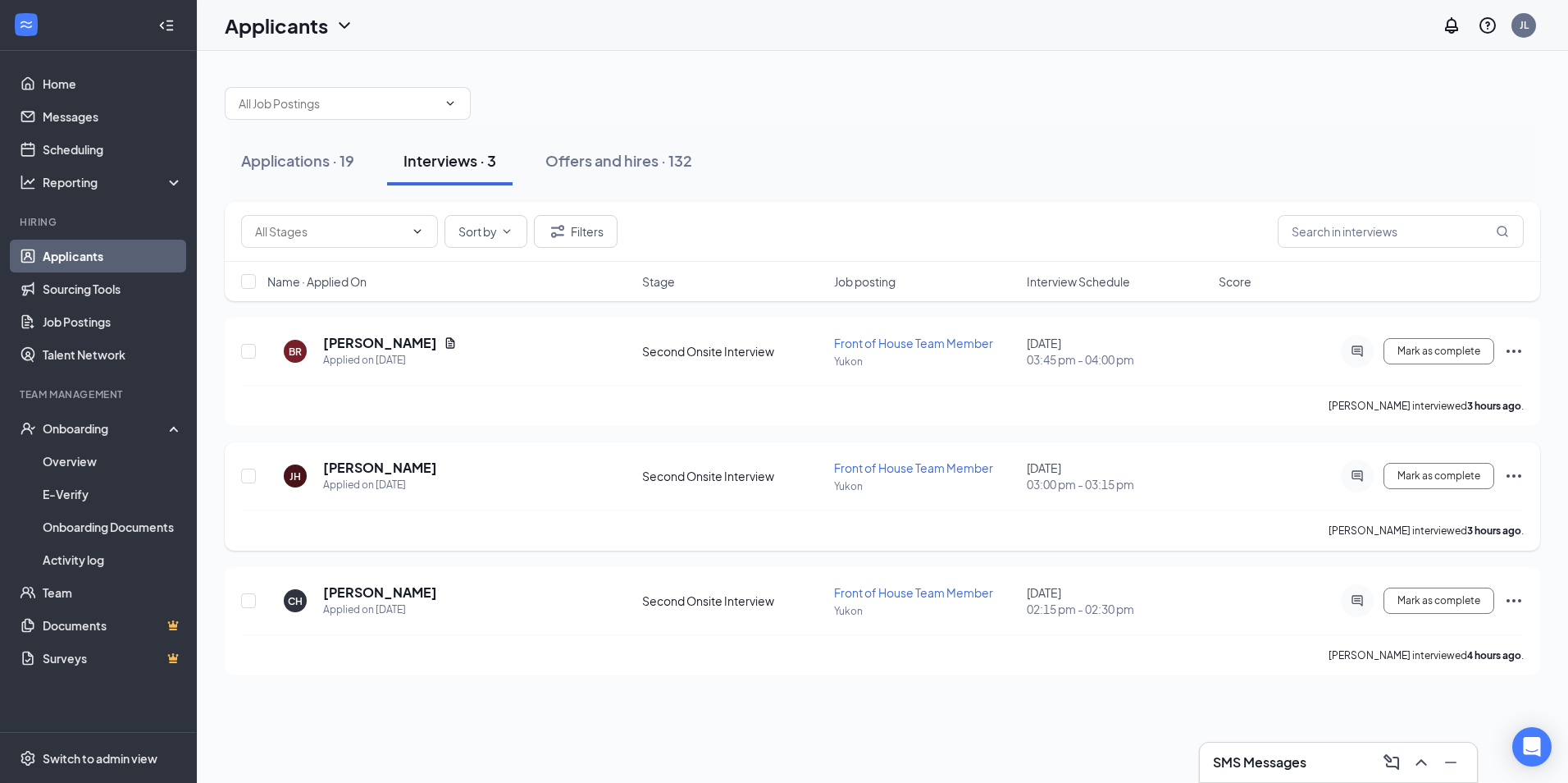
click at [1511, 481] on icon "Ellipses" at bounding box center [1513, 476] width 20 height 20
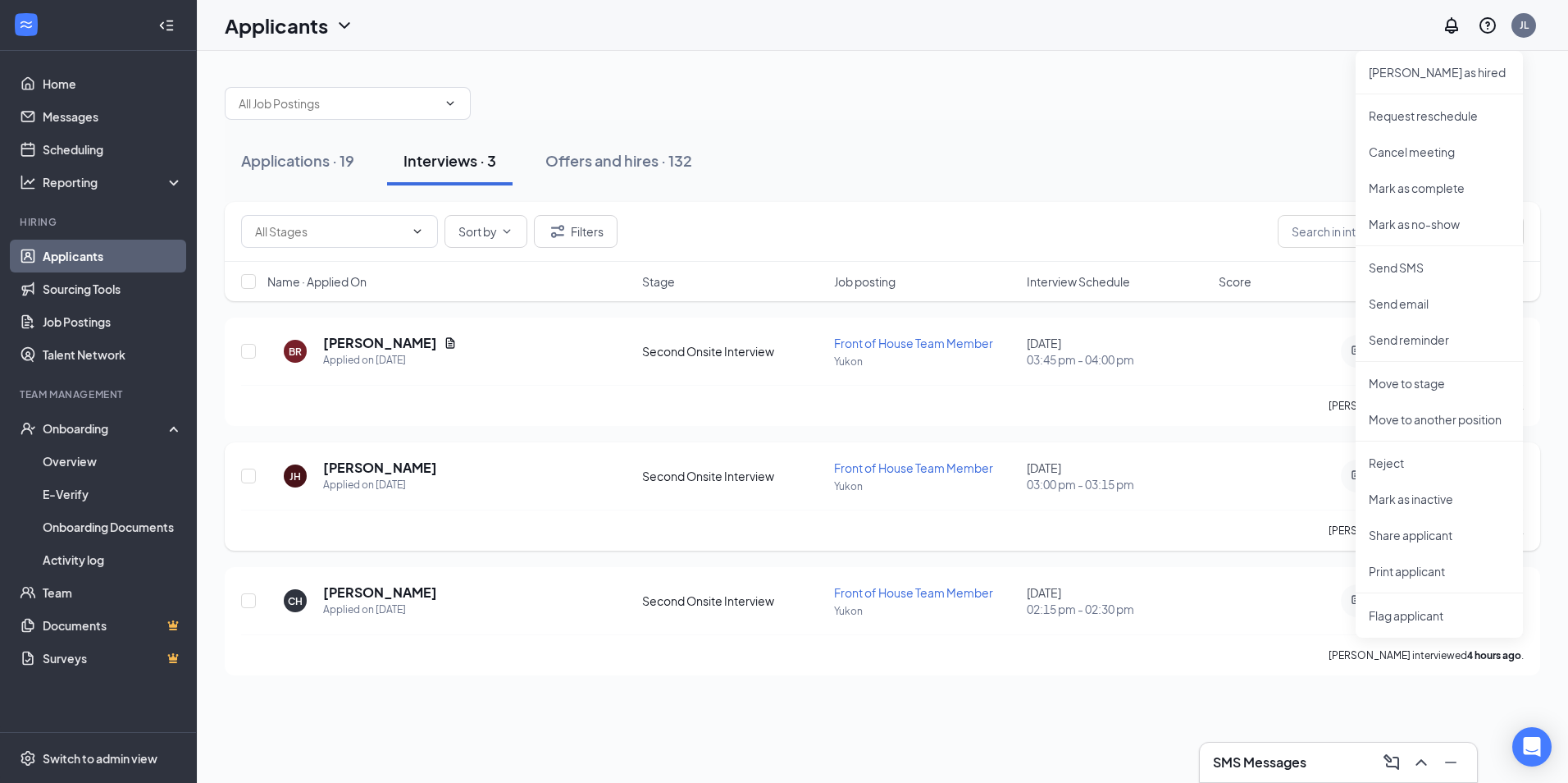
click at [1286, 506] on div "[PERSON_NAME] [PERSON_NAME] Applied on [DATE] Second Onsite Interview Front of …" at bounding box center [882, 484] width 1282 height 51
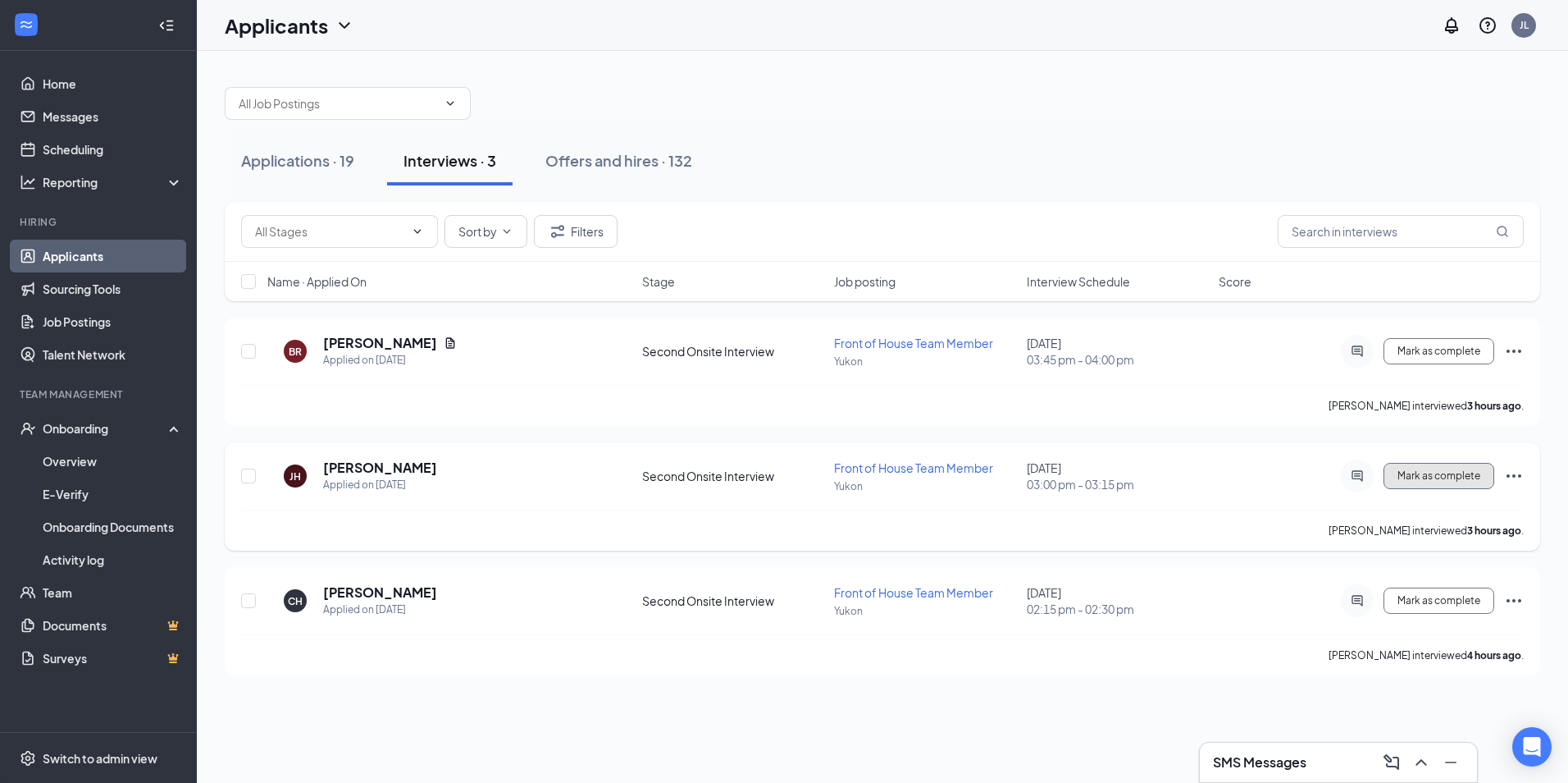
click at [1411, 484] on button "Mark as complete" at bounding box center [1438, 476] width 111 height 26
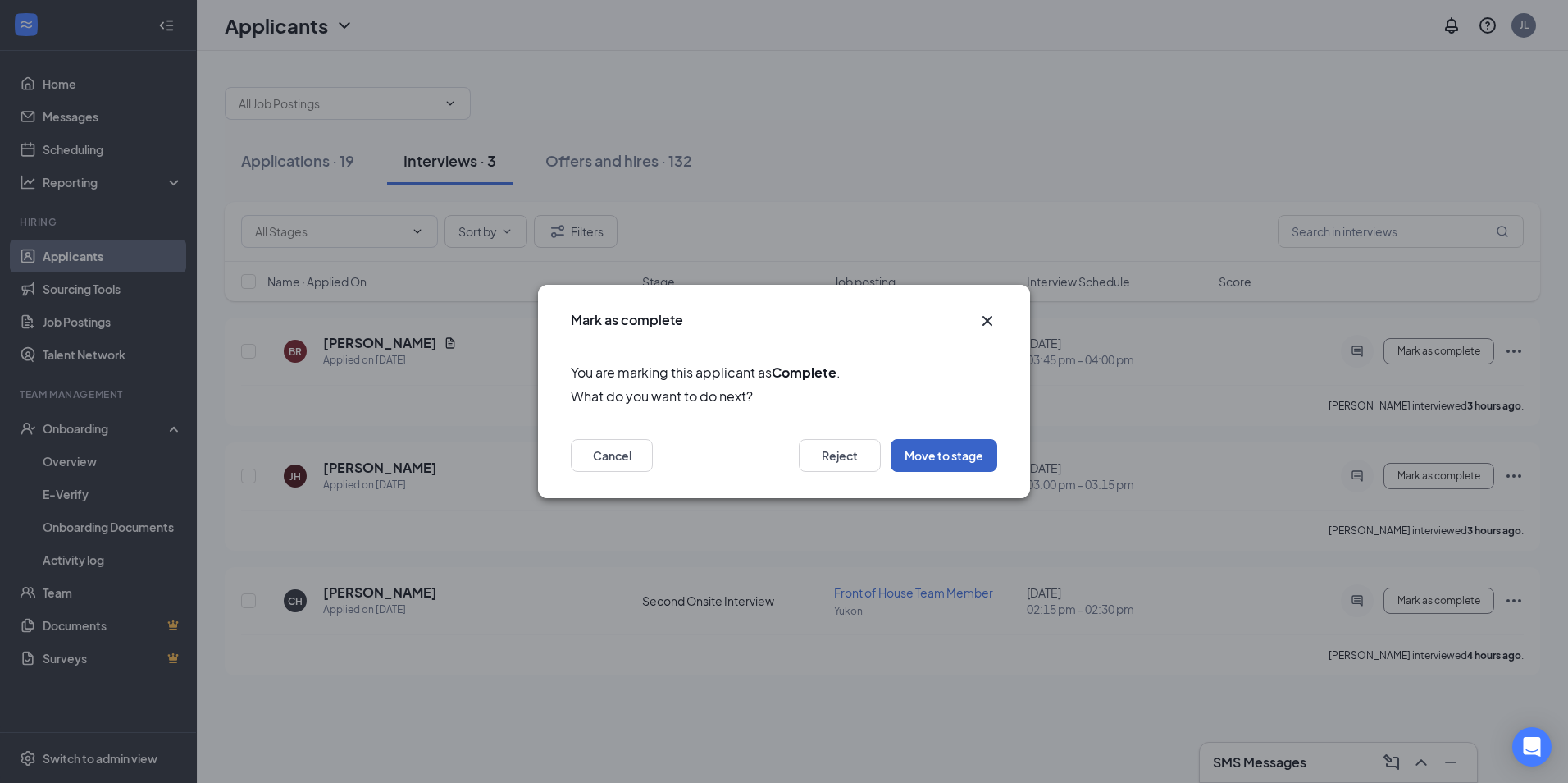
click at [939, 450] on button "Move to stage" at bounding box center [943, 455] width 106 height 33
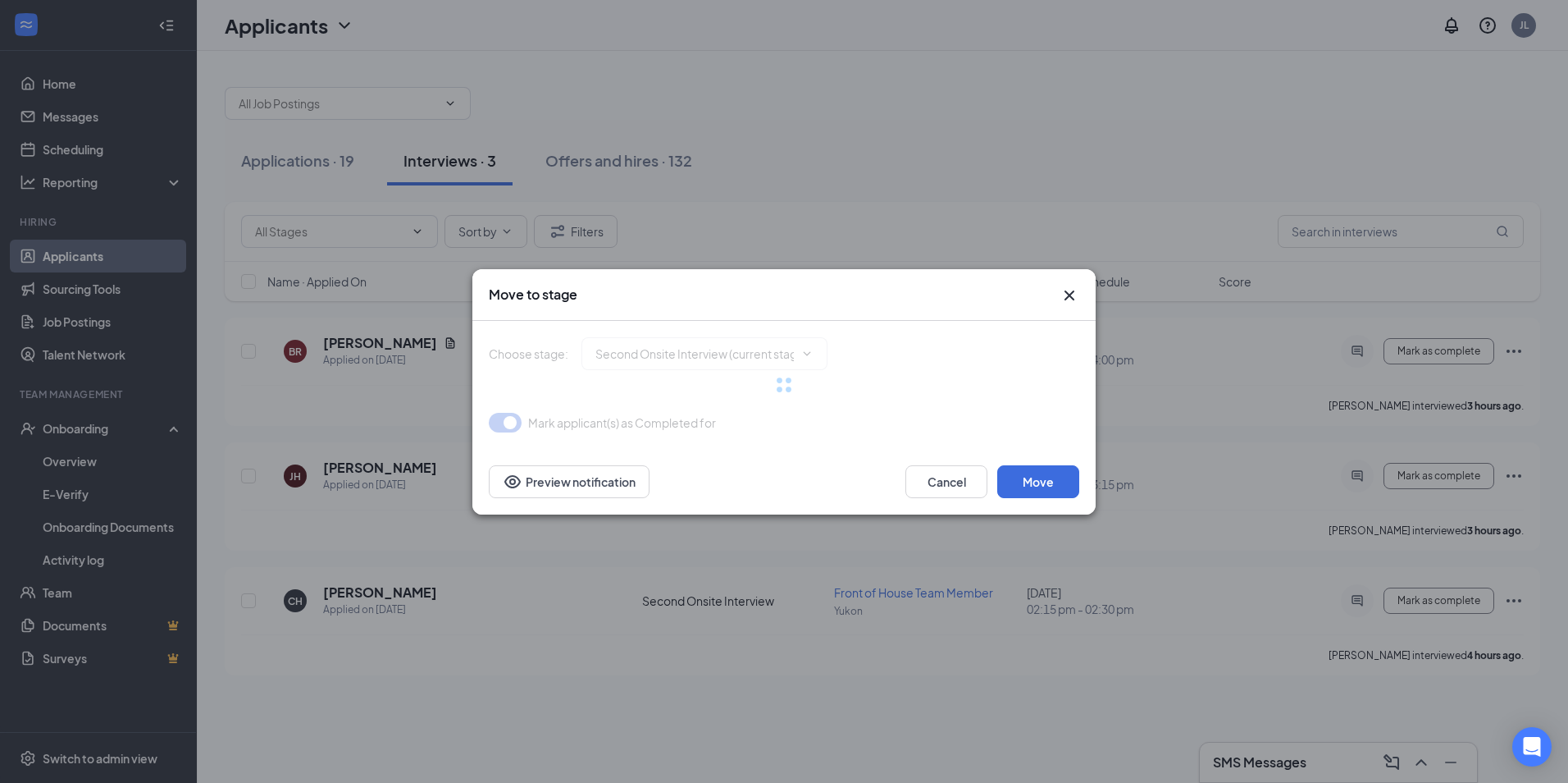
type input "Offer Letter (next stage)"
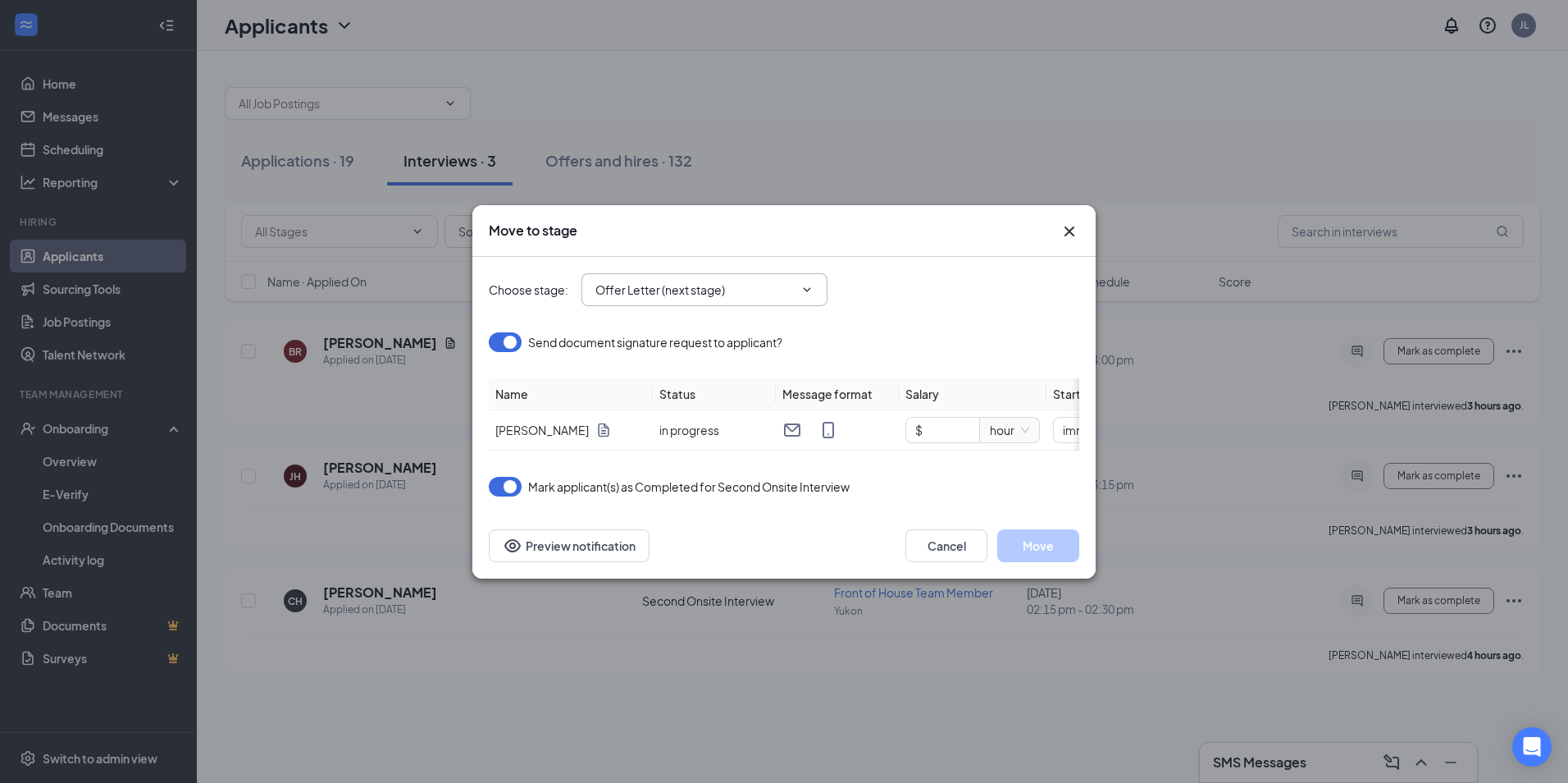
click at [655, 281] on input "Offer Letter (next stage)" at bounding box center [694, 290] width 198 height 18
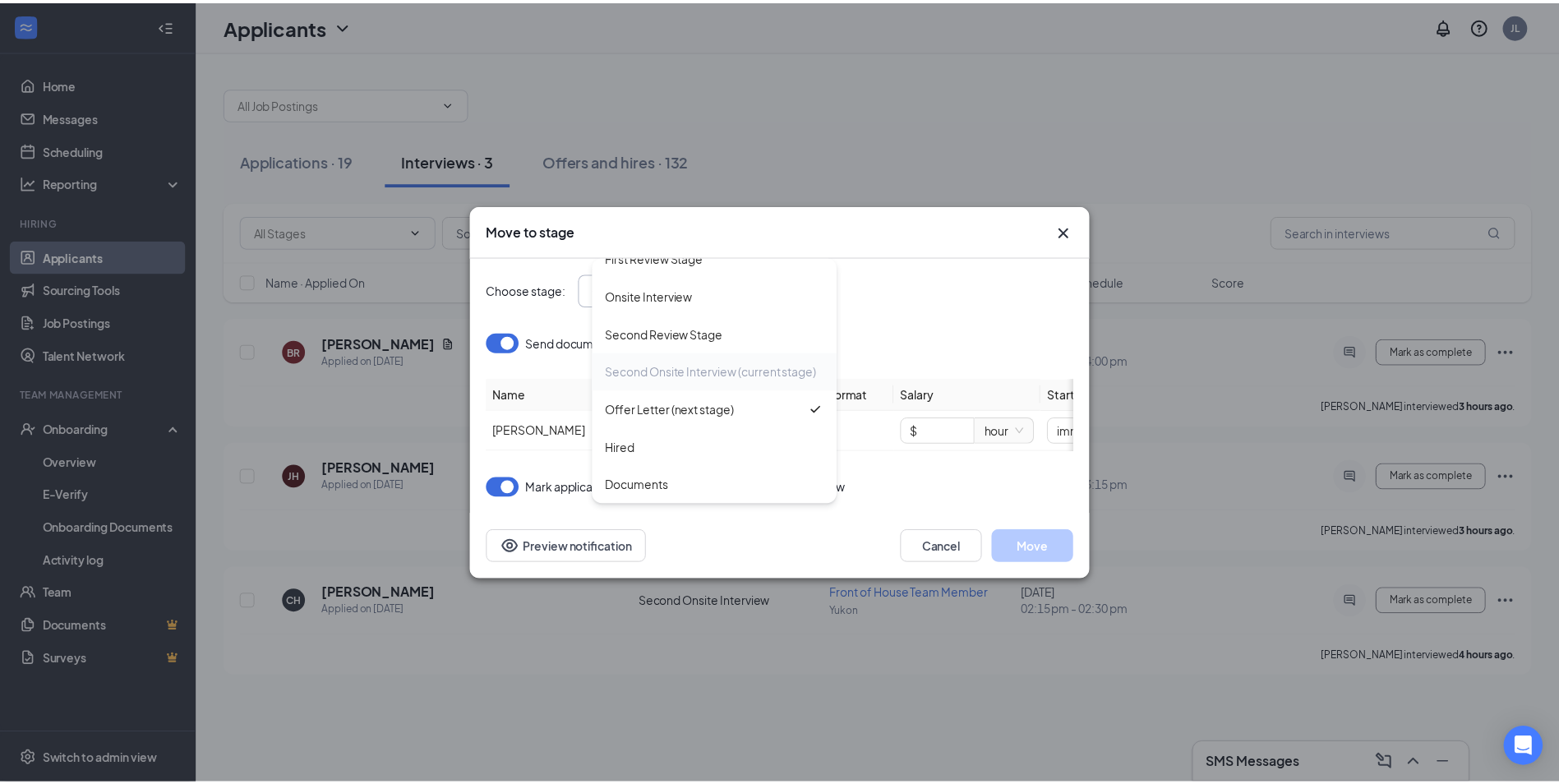
scroll to position [109, 0]
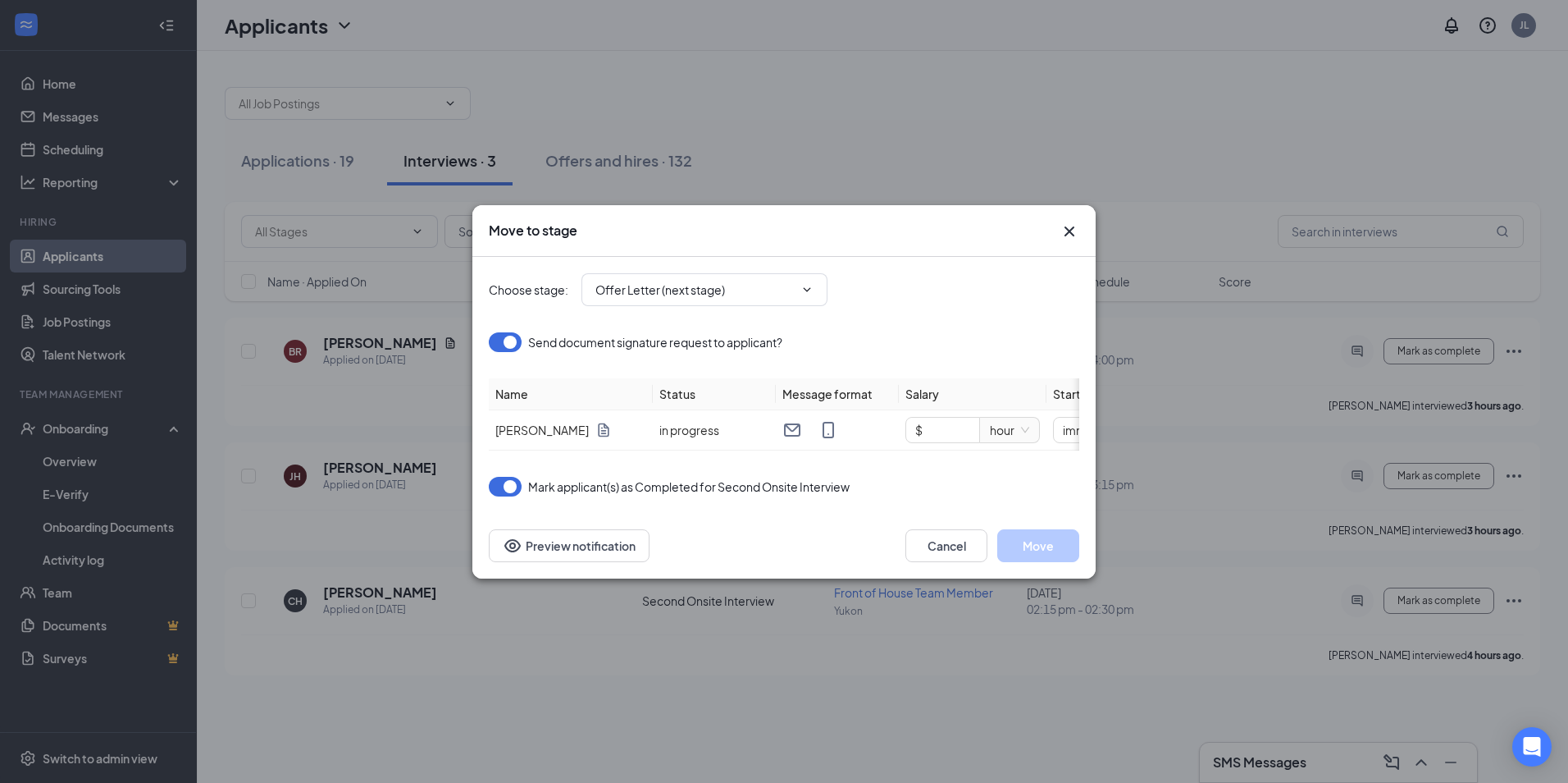
click at [1072, 225] on icon "Cross" at bounding box center [1069, 230] width 10 height 10
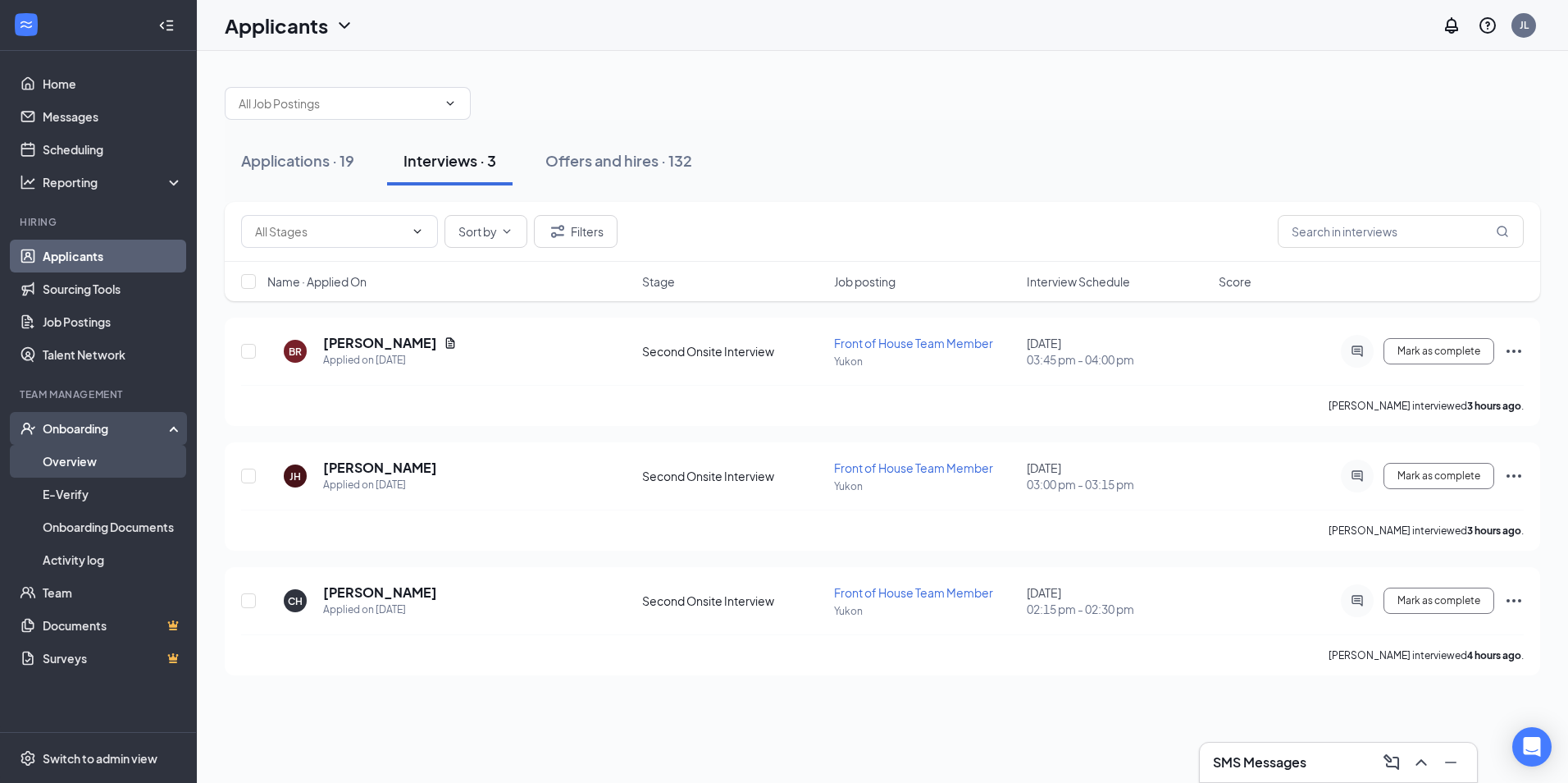
click at [88, 458] on link "Overview" at bounding box center [113, 460] width 140 height 33
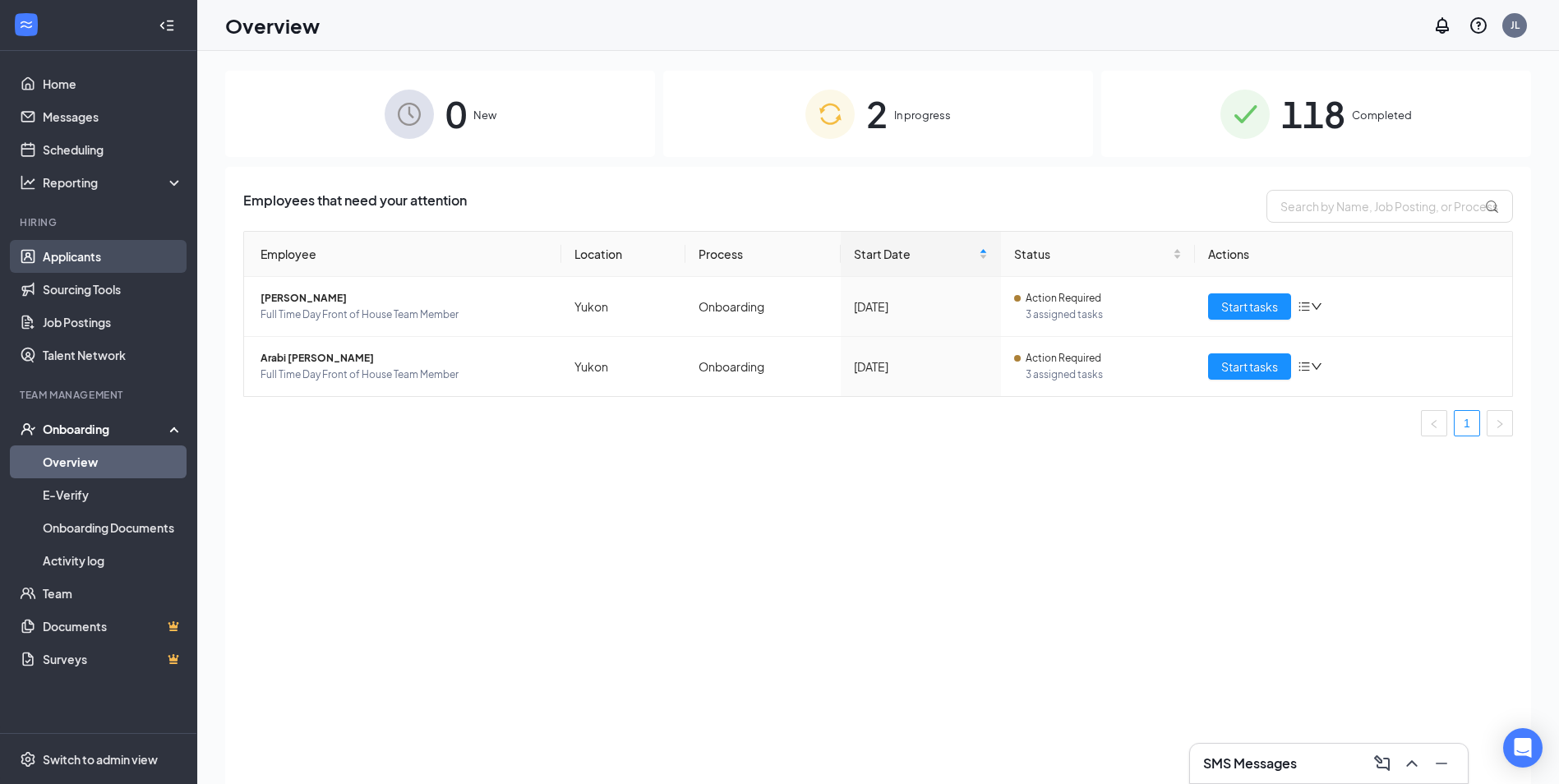
click at [81, 260] on link "Applicants" at bounding box center [113, 256] width 141 height 33
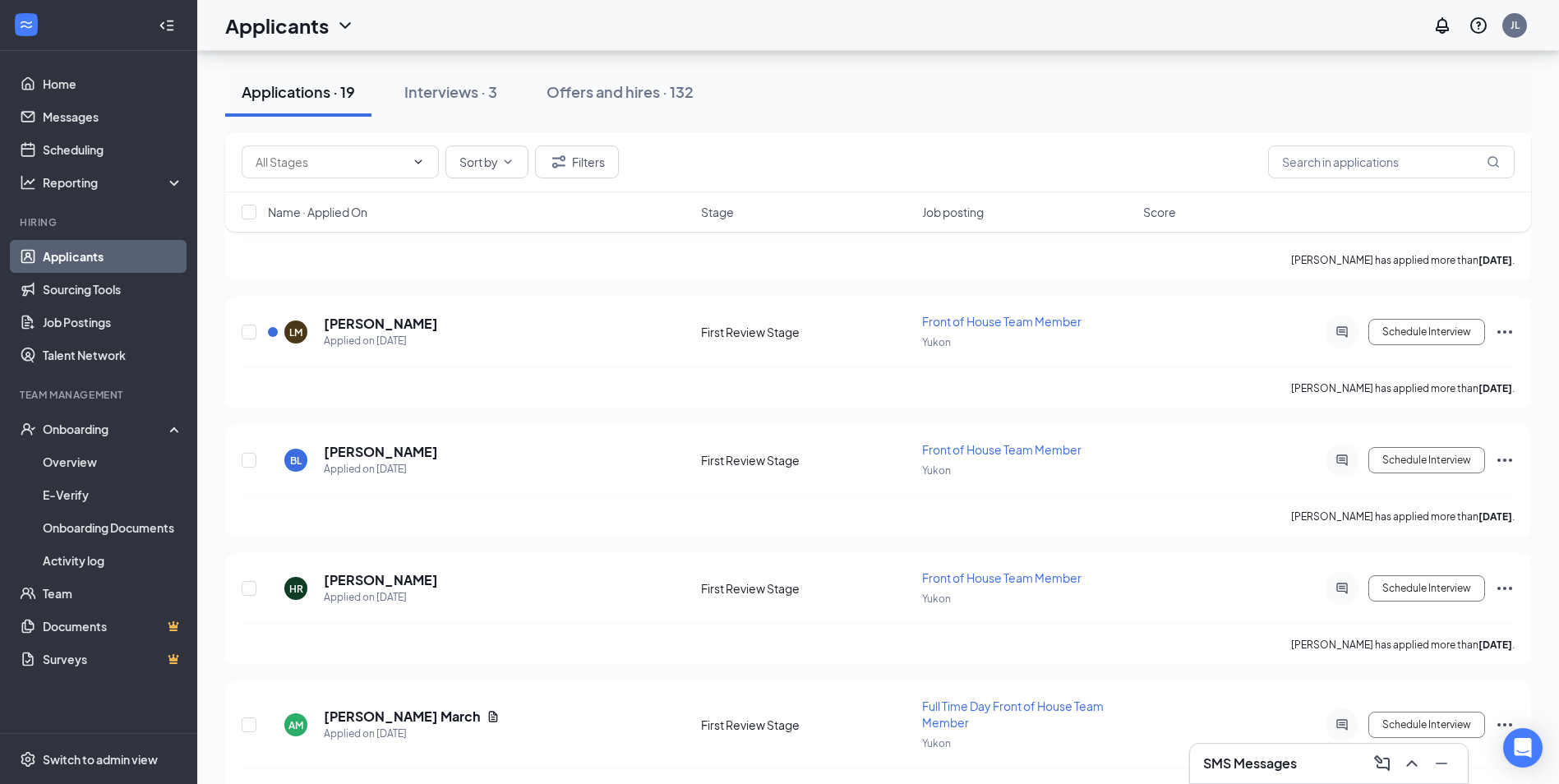
scroll to position [55, 0]
